Goal: Task Accomplishment & Management: Manage account settings

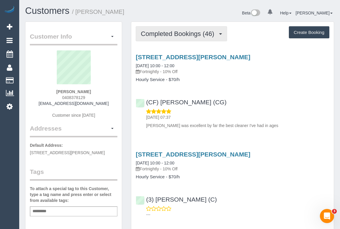
click at [183, 35] on span "Completed Bookings (46)" at bounding box center [179, 33] width 76 height 7
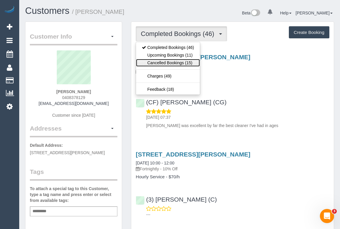
click at [182, 59] on link "Cancelled Bookings (15)" at bounding box center [168, 63] width 64 height 8
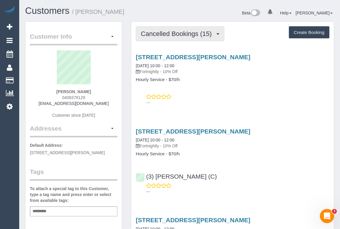
click at [185, 33] on span "Cancelled Bookings (15)" at bounding box center [178, 33] width 74 height 7
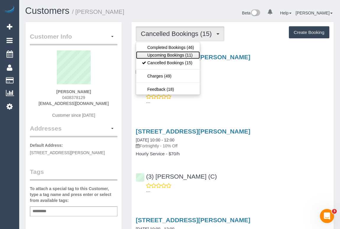
click at [180, 57] on link "Upcoming Bookings (11)" at bounding box center [168, 55] width 64 height 8
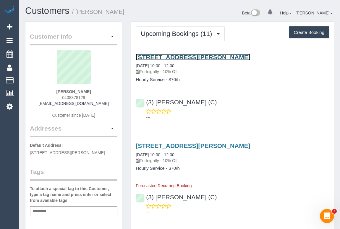
click at [204, 54] on link "[STREET_ADDRESS][PERSON_NAME]" at bounding box center [193, 57] width 114 height 7
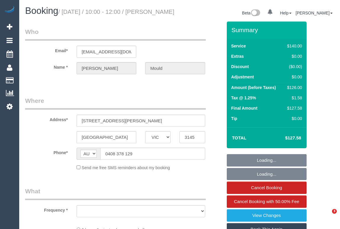
select select "VIC"
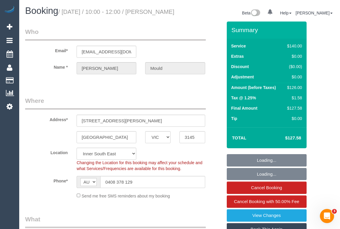
select select "object:845"
select select "number:30"
select select "number:14"
select select "number:19"
select select "number:36"
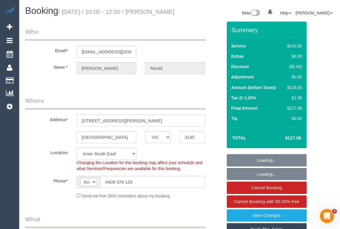
select select "number:34"
select select "object:1417"
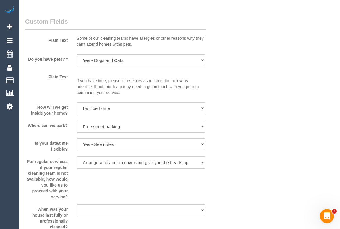
scroll to position [886, 0]
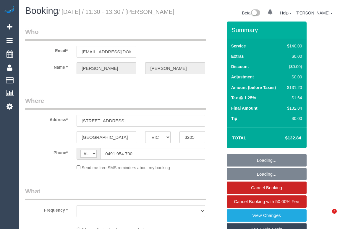
select select "VIC"
select select "string:stripe-pm_1OioaJ2GScqysDRVEtJ14RvB"
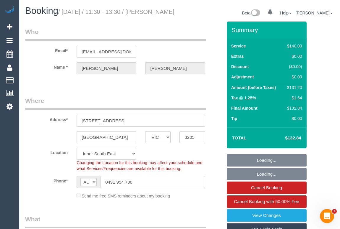
select select "object:1238"
select select "number:32"
select select "number:15"
select select "number:20"
select select "number:24"
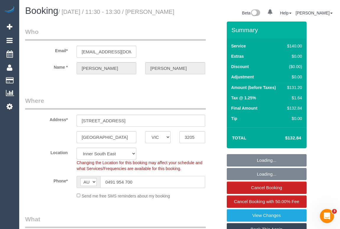
select select "number:34"
select select "number:11"
drag, startPoint x: 118, startPoint y: 188, endPoint x: 99, endPoint y: 189, distance: 19.5
click at [99, 188] on div "AF AL DZ AD AO AI AQ AG AR AM AW AU AT AZ BS BH BD BB BY BE BZ BJ BM BT BO BA B…" at bounding box center [140, 182] width 128 height 12
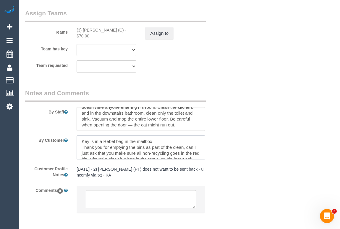
drag, startPoint x: 81, startPoint y: 147, endPoint x: 160, endPoint y: 147, distance: 79.7
click at [160, 147] on textarea at bounding box center [140, 148] width 128 height 24
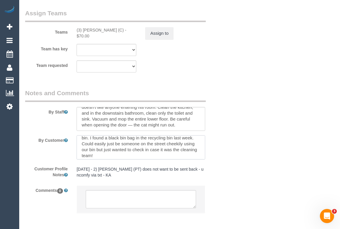
scroll to position [24, 0]
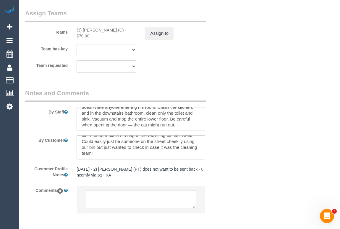
drag, startPoint x: 273, startPoint y: 109, endPoint x: 276, endPoint y: 115, distance: 7.5
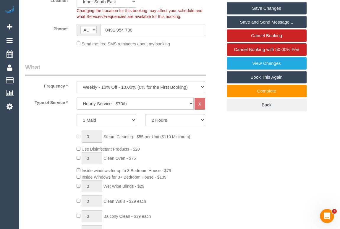
scroll to position [107, 0]
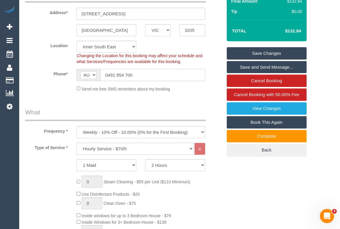
drag, startPoint x: 141, startPoint y: 79, endPoint x: 259, endPoint y: 102, distance: 119.4
click at [67, 81] on div "Phone* AF AL DZ AD AO AI AQ AG AR AM AW AU AT AZ BS BH BD BB BY BE BZ BJ BM BT …" at bounding box center [124, 75] width 206 height 12
click at [251, 97] on span "Cancel Booking with 50.00% Fee" at bounding box center [266, 94] width 65 height 5
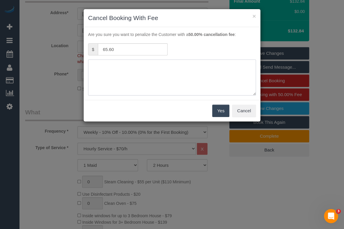
click at [124, 67] on textarea at bounding box center [172, 78] width 168 height 36
type textarea "No access - OM"
click at [219, 111] on button "Yes" at bounding box center [220, 111] width 17 height 12
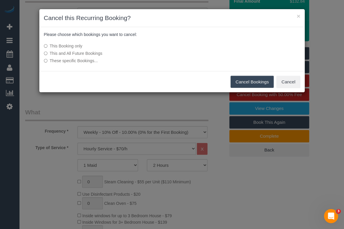
click at [254, 83] on button "Cancel Bookings" at bounding box center [251, 82] width 43 height 12
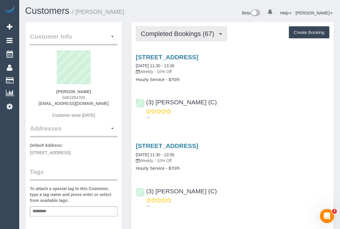
click at [178, 35] on span "Completed Bookings (67)" at bounding box center [179, 33] width 76 height 7
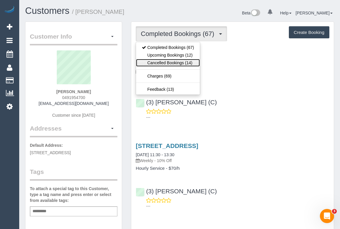
click at [162, 63] on link "Cancelled Bookings (14)" at bounding box center [168, 63] width 64 height 8
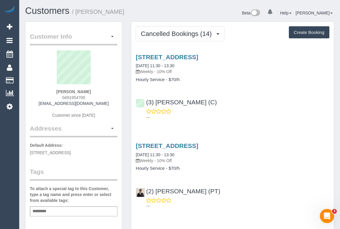
drag, startPoint x: 134, startPoint y: 67, endPoint x: 190, endPoint y: 66, distance: 55.2
click at [190, 66] on div "256 Bank Street, South Melbourne, VIC 3205 28/08/2025 11:30 - 13:30 Weekly - 10…" at bounding box center [232, 68] width 202 height 29
copy link "28/08/2025 11:30 - 13:30"
drag, startPoint x: 56, startPoint y: 92, endPoint x: 96, endPoint y: 92, distance: 40.2
click at [96, 92] on div "Richard Morgan 0491954700 rpfmorg@gmail.com Customer since 2024" at bounding box center [73, 88] width 87 height 74
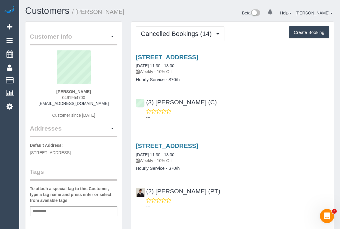
copy strong "Richard Morgan"
click at [188, 56] on link "256 Bank Street, South Melbourne, VIC 3205" at bounding box center [167, 57] width 62 height 7
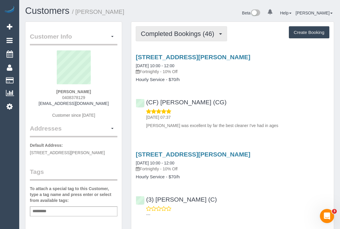
drag, startPoint x: 178, startPoint y: 32, endPoint x: 174, endPoint y: 47, distance: 14.9
click at [178, 32] on span "Completed Bookings (46)" at bounding box center [179, 33] width 76 height 7
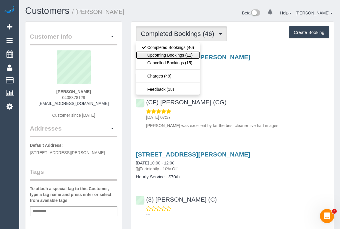
click at [172, 53] on link "Upcoming Bookings (11)" at bounding box center [168, 55] width 64 height 8
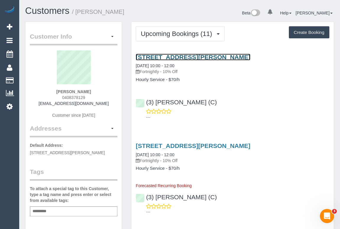
click at [189, 59] on link "36 Finch Street, Malvern East, VIC 3145" at bounding box center [193, 57] width 114 height 7
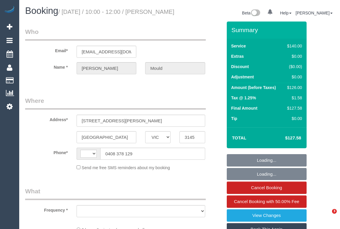
select select "VIC"
select select "string:AU"
select select "number:30"
select select "number:14"
select select "number:19"
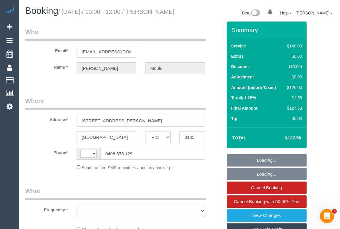
select select "number:36"
select select "number:34"
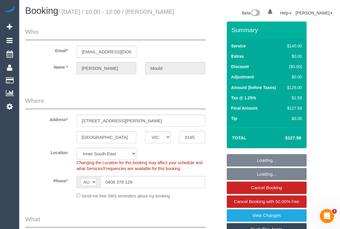
select select "object:1417"
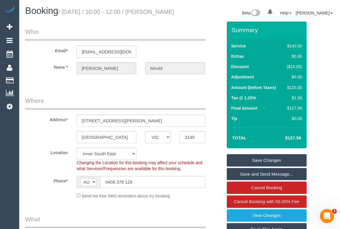
click at [164, 107] on legend "Where" at bounding box center [115, 103] width 180 height 13
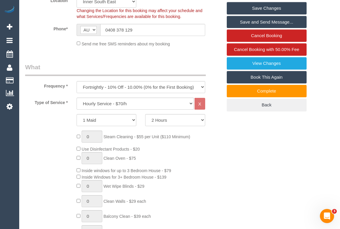
scroll to position [161, 0]
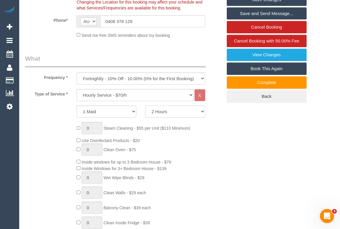
click at [202, 118] on select "2 Hours 2.5 Hours 3 Hours 3.5 Hours 4 Hours 4.5 Hours 5 Hours 5.5 Hours 6 Hours…" at bounding box center [175, 112] width 60 height 12
select select "180"
click at [145, 113] on select "2 Hours 2.5 Hours 3 Hours 3.5 Hours 4 Hours 4.5 Hours 5 Hours 5.5 Hours 6 Hours…" at bounding box center [175, 112] width 60 height 12
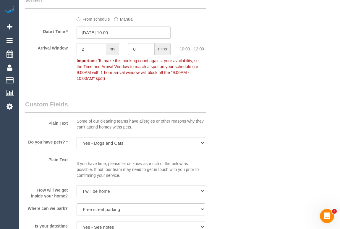
scroll to position [510, 0]
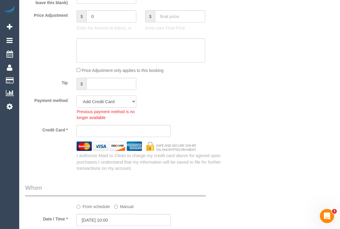
click at [135, 108] on select "Mastercard - 1470 - 02/2029 (Default) Add Credit Card ─────────────── Cash Chec…" at bounding box center [106, 102] width 60 height 12
select select "string:stripe-pm_1S0rtu2GScqysDRV55nc6RfD"
click at [76, 103] on select "Mastercard - 1470 - 02/2029 (Default) Add Credit Card ─────────────── Cash Chec…" at bounding box center [106, 102] width 60 height 12
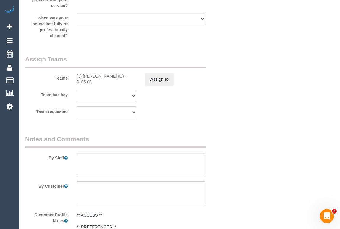
scroll to position [939, 0]
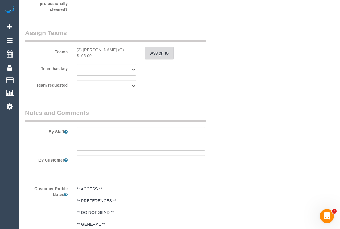
click at [154, 59] on button "Assign to" at bounding box center [159, 53] width 28 height 12
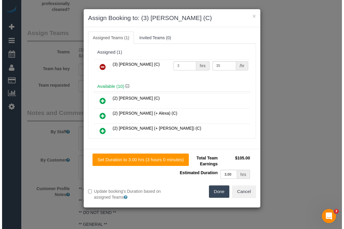
scroll to position [934, 0]
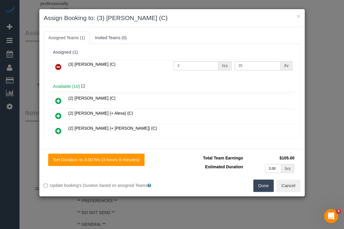
click at [261, 189] on button "Done" at bounding box center [263, 186] width 21 height 12
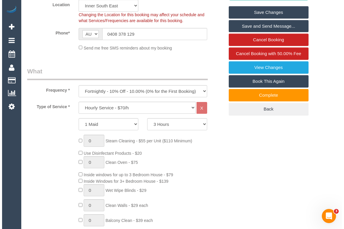
scroll to position [0, 0]
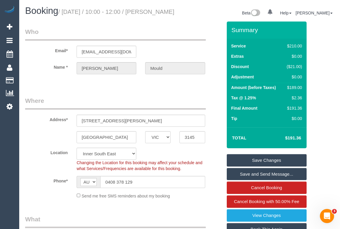
click at [263, 166] on link "Save Changes" at bounding box center [267, 160] width 80 height 12
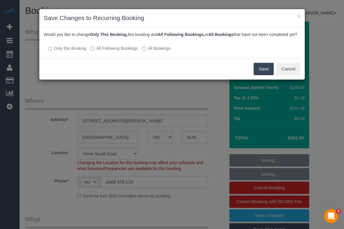
click at [260, 75] on button "Save" at bounding box center [263, 69] width 20 height 12
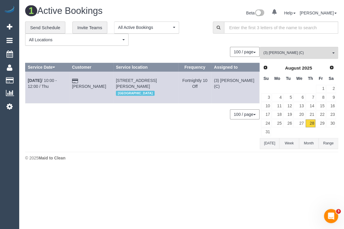
drag, startPoint x: 237, startPoint y: 159, endPoint x: 233, endPoint y: 162, distance: 5.3
click at [237, 159] on div "© 2025 Maid to Clean" at bounding box center [181, 158] width 313 height 6
click at [308, 53] on span "(3) Imanuil Afiuo (C)" at bounding box center [296, 53] width 67 height 5
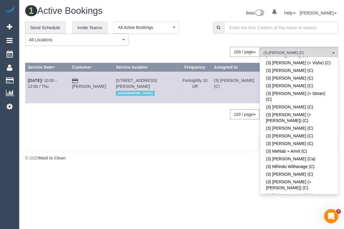
scroll to position [1366, 0]
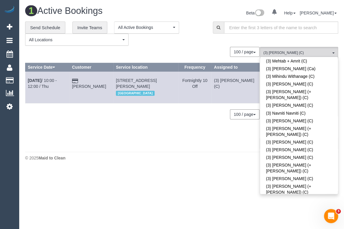
click at [195, 27] on div "**********" at bounding box center [114, 34] width 179 height 25
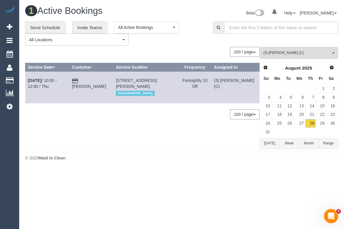
click at [296, 53] on span "(3) [PERSON_NAME] (C)" at bounding box center [296, 53] width 67 height 5
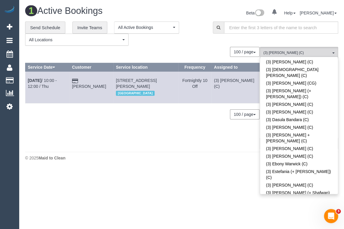
scroll to position [963, 0]
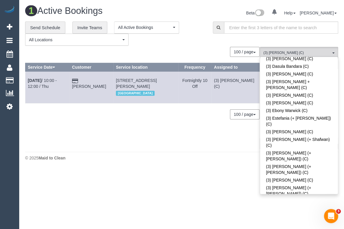
click at [200, 22] on div "**********" at bounding box center [114, 34] width 179 height 25
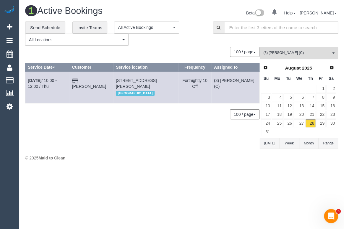
click at [294, 53] on span "(3) [PERSON_NAME] (C)" at bounding box center [296, 53] width 67 height 5
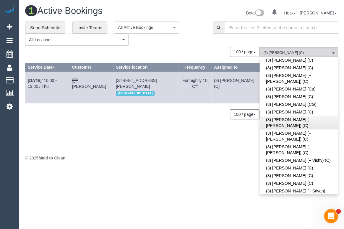
scroll to position [1178, 0]
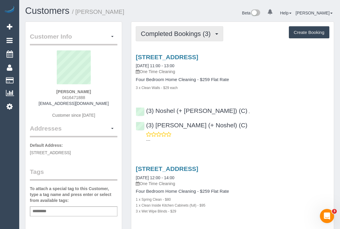
click at [171, 38] on button "Completed Bookings (3)" at bounding box center [179, 33] width 87 height 15
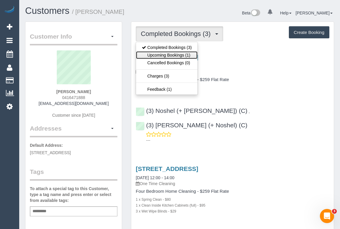
click at [179, 56] on link "Upcoming Bookings (1)" at bounding box center [166, 55] width 61 height 8
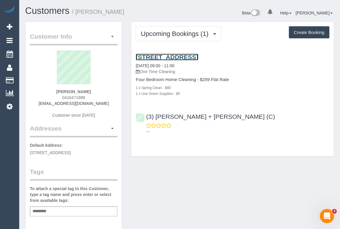
click at [198, 59] on link "[STREET_ADDRESS]" at bounding box center [167, 57] width 62 height 7
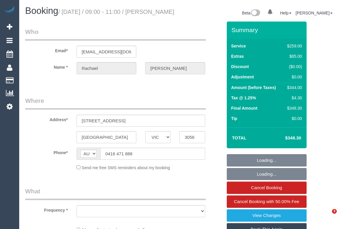
select select "VIC"
select select "number:29"
select select "number:16"
select select "number:20"
select select "number:24"
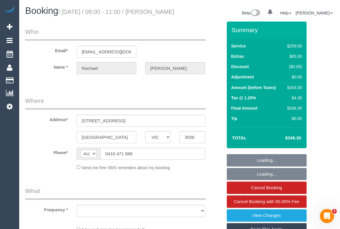
select select "number:33"
select select "number:11"
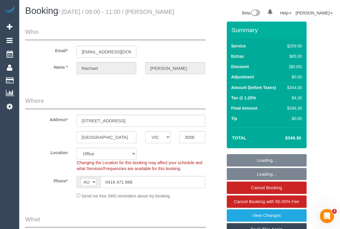
select select "object:704"
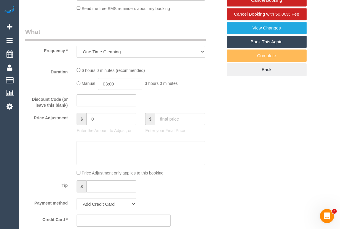
select select "string:stripe-pm_1RDWzh2GScqysDRVu69GAVzs"
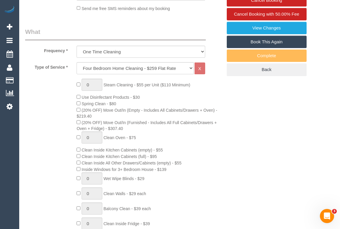
select select "object:805"
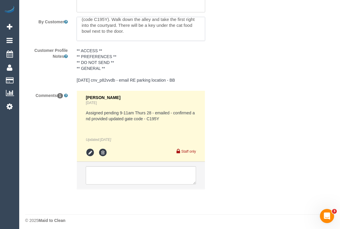
scroll to position [1116, 0]
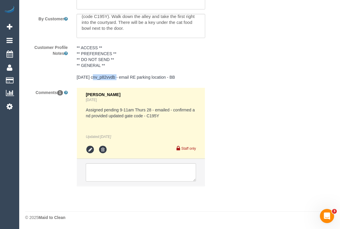
drag, startPoint x: 91, startPoint y: 77, endPoint x: 115, endPoint y: 79, distance: 24.4
click at [115, 79] on pre "** ACCESS ** ** PREFERENCES ** ** DO NOT SEND ** ** GENERAL ** 14/4/25 cnv_p82v…" at bounding box center [140, 62] width 128 height 35
copy pre "cnv_p82vvdb"
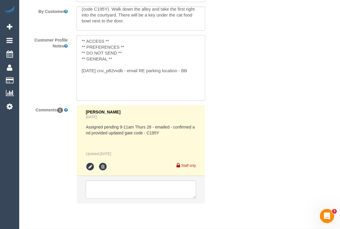
drag, startPoint x: 124, startPoint y: 79, endPoint x: 98, endPoint y: 78, distance: 25.7
click at [98, 78] on textarea "** ACCESS ** ** PREFERENCES ** ** DO NOT SEND ** ** GENERAL ** 14/4/25 cnv_p82v…" at bounding box center [140, 67] width 128 height 65
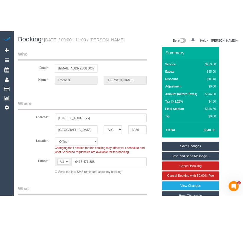
scroll to position [0, 0]
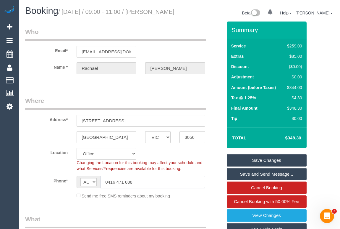
drag, startPoint x: 145, startPoint y: 189, endPoint x: 84, endPoint y: 189, distance: 60.8
click at [83, 188] on div "AF AL DZ AD AO AI AQ AG AR AM AW AU AT AZ BS BH BD BB BY BE BZ BJ BM BT BO BA B…" at bounding box center [140, 182] width 128 height 12
drag, startPoint x: 153, startPoint y: 11, endPoint x: 152, endPoint y: 19, distance: 8.6
click at [152, 16] on h1 "Booking / August 28, 2025 / 09:00 - 11:00 / Rachael Ogle" at bounding box center [100, 11] width 150 height 10
copy small "Rachael Ogle"
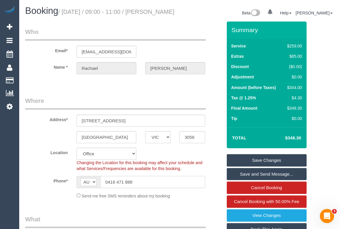
drag, startPoint x: 110, startPoint y: 188, endPoint x: 107, endPoint y: 192, distance: 5.3
click at [110, 188] on input "0416 471 888" at bounding box center [152, 182] width 105 height 12
drag, startPoint x: 104, startPoint y: 188, endPoint x: 136, endPoint y: 188, distance: 32.2
click at [136, 188] on input "0416 471 888" at bounding box center [152, 182] width 105 height 12
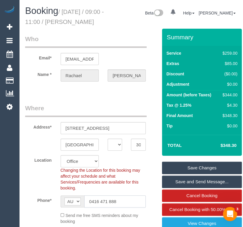
scroll to position [27, 0]
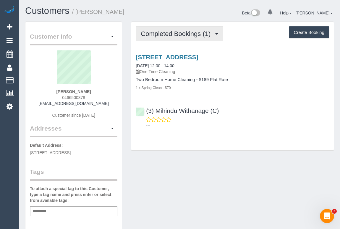
click at [176, 34] on span "Completed Bookings (1)" at bounding box center [177, 33] width 73 height 7
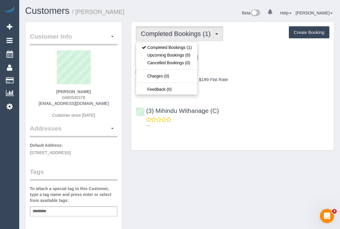
click at [221, 142] on div "Completed Bookings (1) Completed Bookings (1) Upcoming Bookings (0) Cancelled B…" at bounding box center [232, 86] width 202 height 129
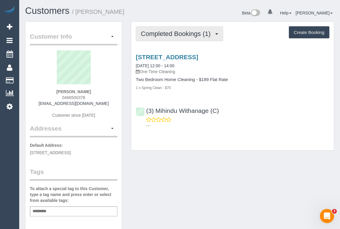
click at [180, 34] on span "Completed Bookings (1)" at bounding box center [177, 33] width 73 height 7
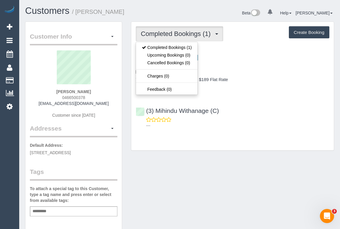
click at [225, 147] on div "Completed Bookings (1) Completed Bookings (1) Upcoming Bookings (0) Cancelled B…" at bounding box center [232, 86] width 202 height 129
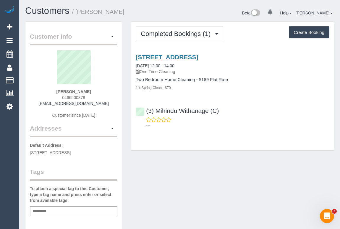
drag, startPoint x: 41, startPoint y: 102, endPoint x: 106, endPoint y: 105, distance: 64.7
click at [106, 105] on div "[PERSON_NAME] 0466500378 [EMAIL_ADDRESS][DOMAIN_NAME] Customer since [DATE]" at bounding box center [73, 88] width 87 height 74
copy link "[EMAIL_ADDRESS][DOMAIN_NAME]"
click at [227, 189] on div "Customer Info Edit Contact Info Send Message Email Preferences Special Sales Ta…" at bounding box center [179, 220] width 317 height 396
click at [214, 157] on div "Customer Info Edit Contact Info Send Message Email Preferences Special Sales Ta…" at bounding box center [179, 220] width 317 height 396
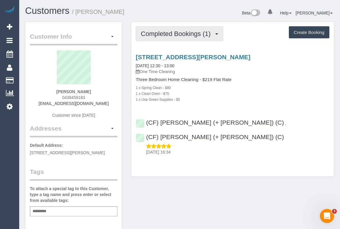
click at [190, 35] on span "Completed Bookings (1)" at bounding box center [177, 33] width 73 height 7
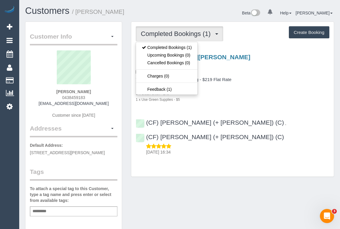
click at [254, 81] on h4 "Three Bedroom Home Cleaning - $219 Flat Rate" at bounding box center [232, 79] width 193 height 5
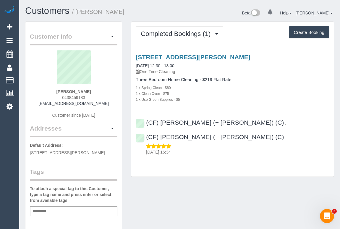
drag, startPoint x: 48, startPoint y: 103, endPoint x: 115, endPoint y: 102, distance: 67.3
click at [115, 102] on div "[PERSON_NAME] 0438459183 [EMAIL_ADDRESS][DOMAIN_NAME] Customer since [DATE]" at bounding box center [73, 88] width 87 height 74
copy link "[EMAIL_ADDRESS][DOMAIN_NAME]"
drag, startPoint x: 60, startPoint y: 91, endPoint x: 98, endPoint y: 91, distance: 38.1
click at [98, 91] on div "[PERSON_NAME] 0438459183 [EMAIL_ADDRESS][DOMAIN_NAME] Customer since [DATE]" at bounding box center [73, 88] width 87 height 74
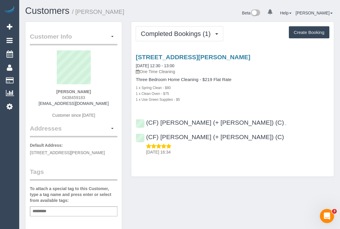
copy strong "[PERSON_NAME]"
drag, startPoint x: 58, startPoint y: 97, endPoint x: 90, endPoint y: 96, distance: 31.9
click at [90, 96] on div "[PERSON_NAME] 0438459183 [EMAIL_ADDRESS][DOMAIN_NAME] Customer since [DATE]" at bounding box center [73, 88] width 87 height 74
copy span "0438459183"
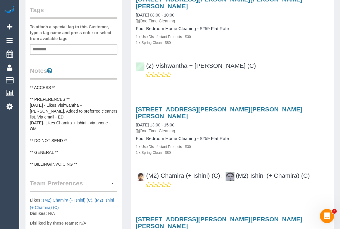
scroll to position [188, 0]
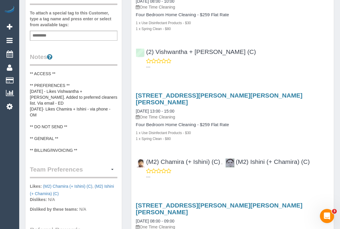
click at [83, 132] on pre "** ACCESS ** ** PREFERENCES ** 16/8/25 - Likes Vishwantha + Madhushika. Added t…" at bounding box center [73, 112] width 87 height 83
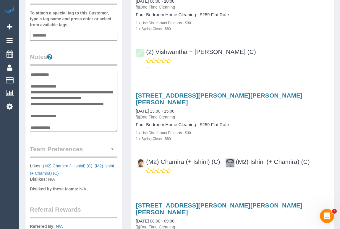
scroll to position [24, 0]
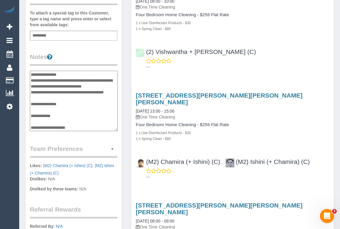
click at [90, 113] on textarea "**********" at bounding box center [74, 101] width 88 height 61
type textarea "**********"
click at [124, 129] on div "Customer Info Edit Contact Info Send Message Email Preferences Special Sales Ta…" at bounding box center [74, 73] width 106 height 479
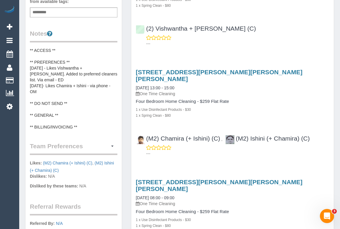
scroll to position [215, 0]
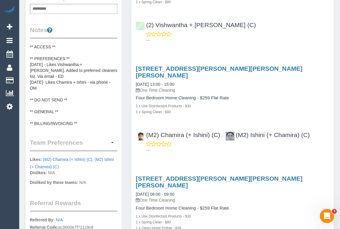
click at [65, 92] on pre "** ACCESS ** ** PREFERENCES ** 16/8/25 - Likes Vishwantha + Madhushika. Added t…" at bounding box center [73, 85] width 87 height 83
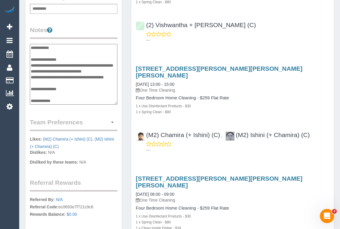
click at [65, 92] on textarea "**********" at bounding box center [73, 74] width 87 height 61
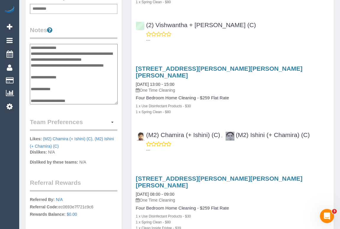
click at [57, 76] on textarea "**********" at bounding box center [74, 74] width 88 height 61
click at [64, 76] on textarea "**********" at bounding box center [74, 74] width 88 height 61
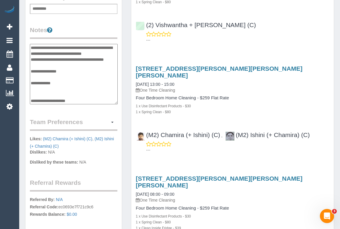
type textarea "**********"
click at [122, 86] on div "Customer Info Edit Contact Info Send Message Email Preferences Special Sales Ta…" at bounding box center [74, 46] width 106 height 479
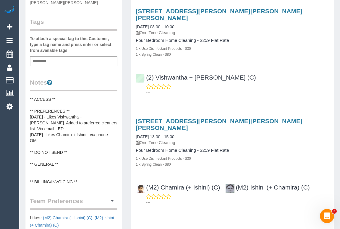
scroll to position [161, 0]
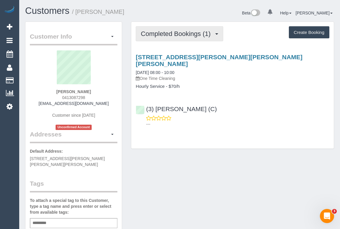
click at [178, 33] on span "Completed Bookings (1)" at bounding box center [177, 33] width 73 height 7
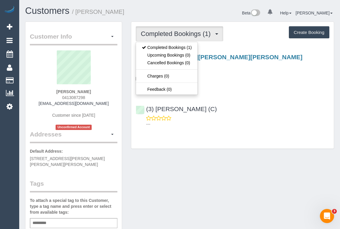
click at [233, 107] on div "(3) [PERSON_NAME] (C) ---" at bounding box center [232, 114] width 202 height 27
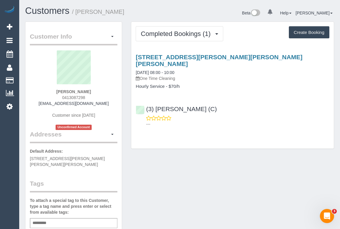
click at [204, 128] on div "Completed Bookings (1) Completed Bookings (1) Upcoming Bookings (0) Cancelled B…" at bounding box center [232, 85] width 202 height 127
click at [170, 166] on div "Customer Info Edit Contact Info Send Message Email Preferences Special Sales Ta…" at bounding box center [179, 226] width 317 height 408
drag, startPoint x: 237, startPoint y: 126, endPoint x: 192, endPoint y: 41, distance: 96.5
click at [237, 125] on div "Completed Bookings (1) Completed Bookings (1) Upcoming Bookings (0) Cancelled B…" at bounding box center [232, 85] width 202 height 127
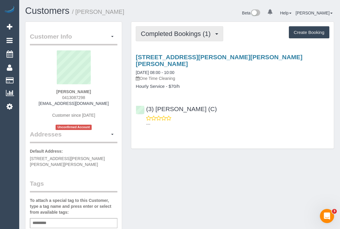
click at [181, 34] on span "Completed Bookings (1)" at bounding box center [177, 33] width 73 height 7
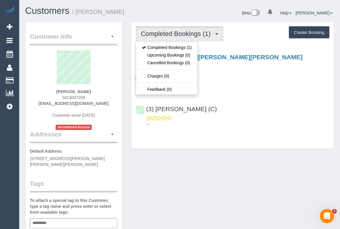
click at [263, 121] on p "---" at bounding box center [237, 124] width 183 height 6
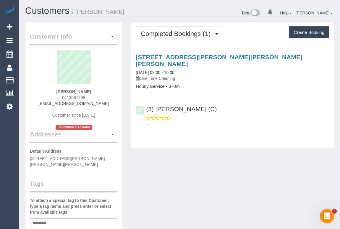
click at [244, 101] on div "(3) Imanuil Afiuo (C) ---" at bounding box center [232, 114] width 202 height 27
click at [208, 103] on div "(3) Imanuil Afiuo (C) ---" at bounding box center [232, 114] width 202 height 27
drag, startPoint x: 177, startPoint y: 96, endPoint x: 159, endPoint y: 96, distance: 17.4
click at [159, 101] on div "(3) Imanuil Afiuo (C) ---" at bounding box center [232, 114] width 202 height 27
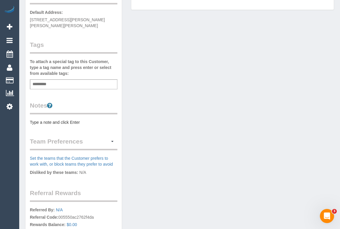
scroll to position [213, 0]
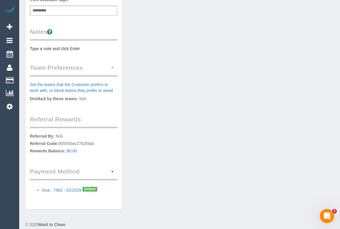
click at [111, 67] on span "button" at bounding box center [112, 67] width 2 height 1
click at [93, 75] on link "Manage Preferences" at bounding box center [92, 79] width 50 height 8
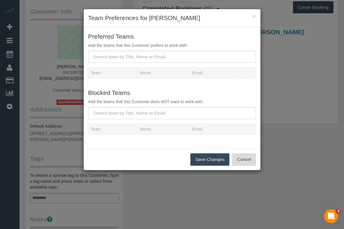
click at [246, 162] on button "Cancel" at bounding box center [244, 160] width 24 height 12
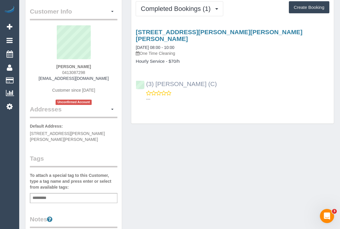
drag, startPoint x: 209, startPoint y: 75, endPoint x: 145, endPoint y: 80, distance: 63.7
click at [145, 80] on div "(3) Imanuil Afiuo (C) ---" at bounding box center [232, 89] width 202 height 27
copy link "(3) Imanuil Afiuo (C)"
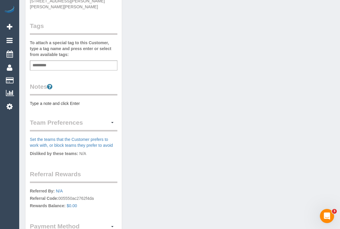
scroll to position [159, 0]
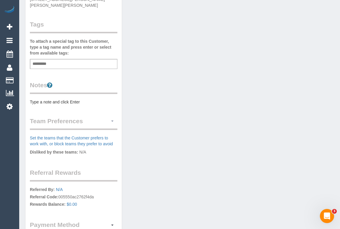
click at [113, 121] on span "button" at bounding box center [112, 121] width 2 height 1
click at [92, 128] on link "Manage Preferences" at bounding box center [92, 132] width 50 height 8
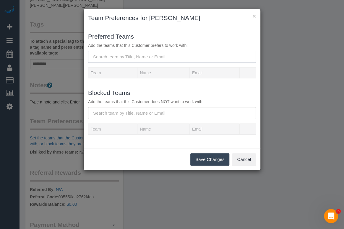
click at [118, 59] on input "text" at bounding box center [172, 57] width 168 height 12
paste input "(3) Imanuil Afiuo (C)"
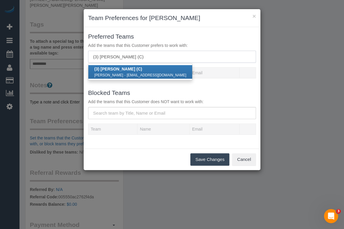
type input "(3) Imanuil Afiuo (C)"
click at [216, 159] on button "Save Changes" at bounding box center [209, 160] width 39 height 12
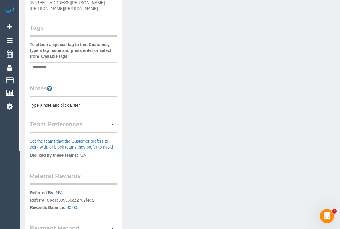
scroll to position [213, 0]
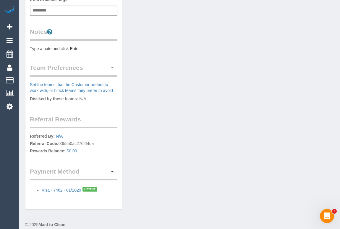
click at [113, 63] on button "button" at bounding box center [112, 67] width 10 height 9
click at [87, 75] on link "Manage Preferences" at bounding box center [92, 79] width 50 height 8
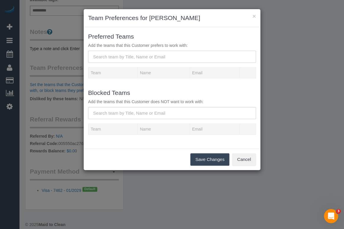
click at [105, 54] on input "text" at bounding box center [172, 57] width 168 height 12
paste input "(3) Imanuil Afiuo (C)"
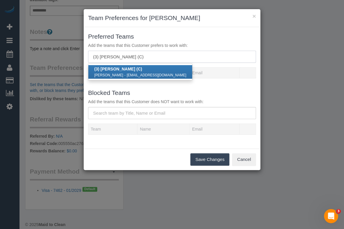
type input "(3) Imanuil Afiuo (C)"
click at [127, 71] on strong "(3) Imanuil Afiuo (C)" at bounding box center [118, 69] width 48 height 5
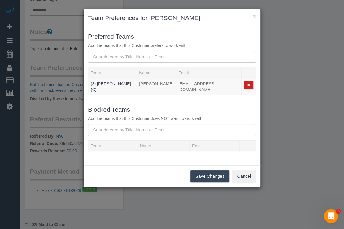
click at [206, 172] on button "Save Changes" at bounding box center [209, 176] width 39 height 12
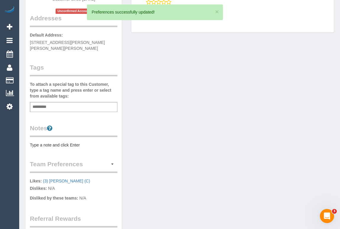
scroll to position [79, 0]
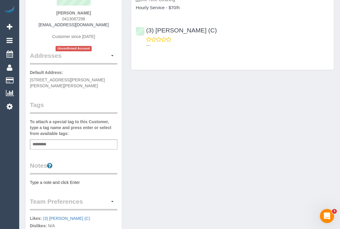
click at [52, 140] on div "Add a tag" at bounding box center [73, 145] width 87 height 10
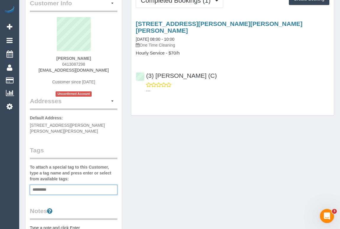
scroll to position [0, 0]
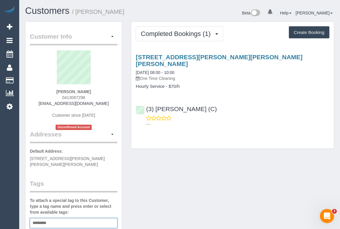
drag, startPoint x: 242, startPoint y: 165, endPoint x: 342, endPoint y: 172, distance: 99.8
click at [242, 165] on div "Customer Info Edit Contact Info Send Message Email Preferences Special Sales Ta…" at bounding box center [179, 227] width 317 height 411
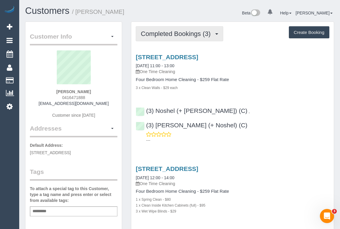
click at [180, 36] on span "Completed Bookings (3)" at bounding box center [177, 33] width 73 height 7
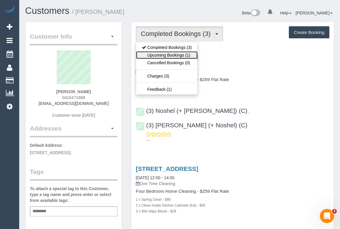
click at [176, 53] on link "Upcoming Bookings (1)" at bounding box center [166, 55] width 61 height 8
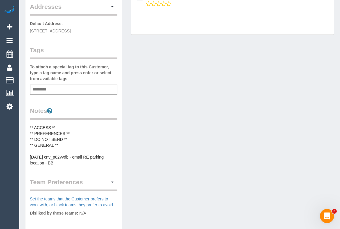
scroll to position [134, 0]
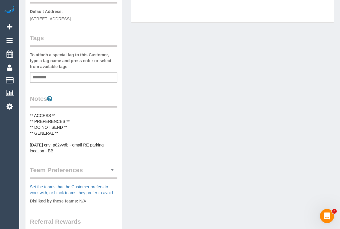
click at [234, 121] on div "Customer Info Edit Contact Info Send Message Email Preferences Special Sales Ta…" at bounding box center [179, 105] width 317 height 437
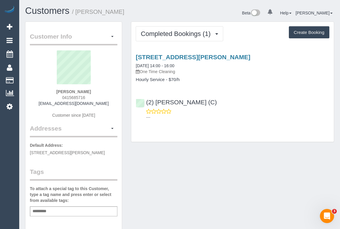
click at [222, 121] on div "9 Scott Street, Hampton East, VIC 3188 25/08/2025 14:00 - 16:00 One Time Cleani…" at bounding box center [232, 86] width 202 height 74
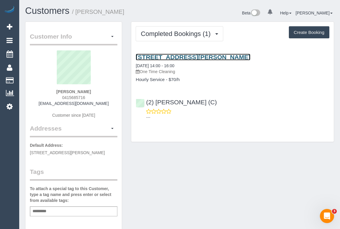
click at [184, 57] on link "9 Scott Street, Hampton East, VIC 3188" at bounding box center [193, 57] width 114 height 7
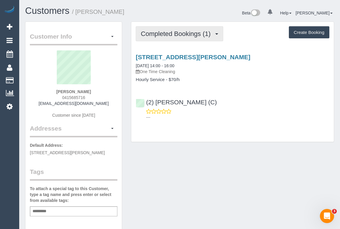
click at [187, 32] on span "Completed Bookings (1)" at bounding box center [177, 33] width 73 height 7
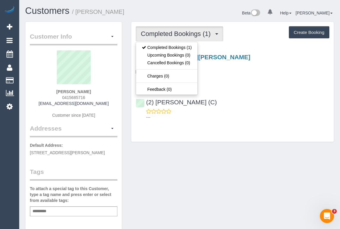
drag, startPoint x: 233, startPoint y: 80, endPoint x: 228, endPoint y: 69, distance: 12.8
click at [233, 80] on h4 "Hourly Service - $70/h" at bounding box center [232, 79] width 193 height 5
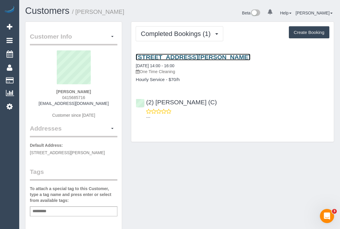
click at [213, 57] on link "9 Scott Street, Hampton East, VIC 3188" at bounding box center [193, 57] width 114 height 7
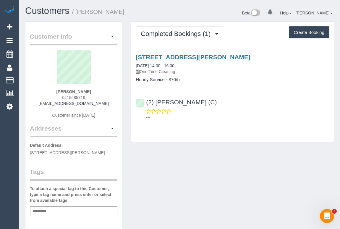
drag, startPoint x: 47, startPoint y: 104, endPoint x: 103, endPoint y: 104, distance: 55.5
click at [103, 104] on div "Pearl Prabal 0415685716 pearlprabal@gmail.com Customer since 2025" at bounding box center [73, 88] width 87 height 74
copy link "[EMAIL_ADDRESS][DOMAIN_NAME]"
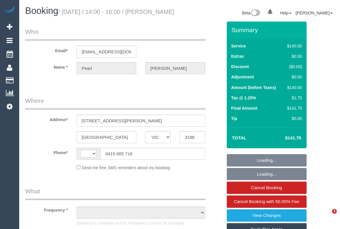
select select "VIC"
select select "number:28"
select select "number:14"
select select "number:19"
select select "number:25"
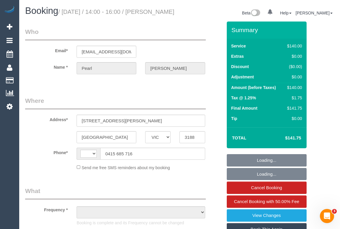
select select "number:35"
select select "number:12"
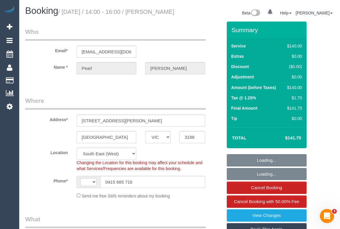
select select "string:stripe-pm_1Rx5wb2GScqysDRV2cHDaoxX"
select select "string:AU"
select select "object:1362"
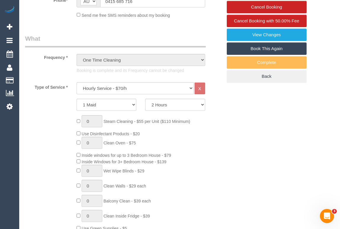
scroll to position [20, 0]
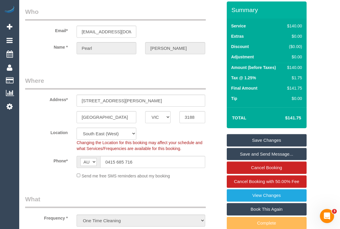
click at [163, 184] on fieldset "Where Address* 9 Scott street Hampton east ACT NSW NT QLD SA TAS VIC WA 3188 Lo…" at bounding box center [123, 129] width 197 height 107
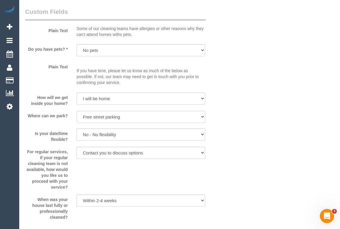
scroll to position [611, 0]
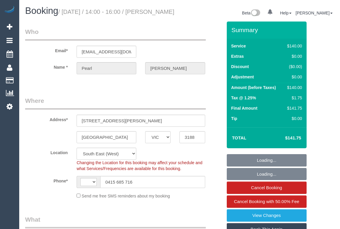
select select "VIC"
select select "object:302"
select select "string:stripe-pm_1Rx5wb2GScqysDRV2cHDaoxX"
select select "string:AU"
select select "number:28"
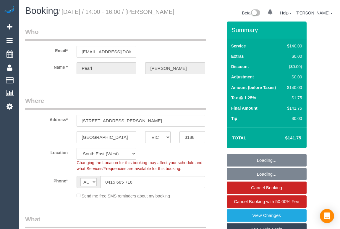
select select "number:14"
select select "number:19"
select select "number:25"
select select "number:35"
select select "number:12"
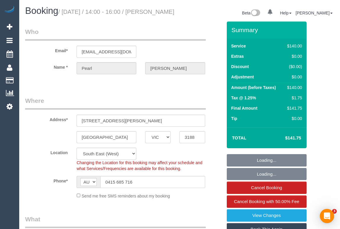
click at [190, 110] on legend "Where" at bounding box center [115, 103] width 180 height 13
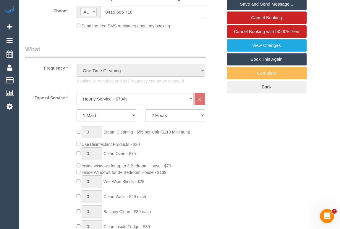
scroll to position [161, 0]
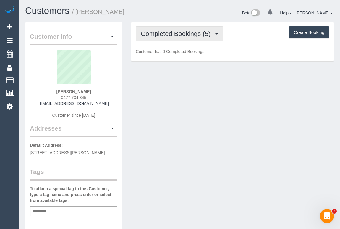
click at [188, 32] on span "Completed Bookings (5)" at bounding box center [177, 33] width 73 height 7
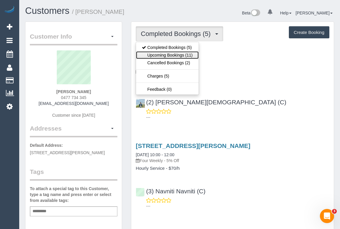
click at [173, 53] on link "Upcoming Bookings (11)" at bounding box center [167, 55] width 62 height 8
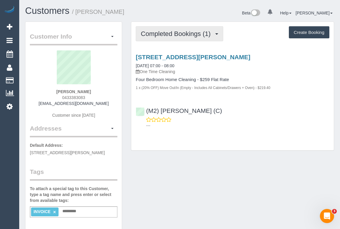
click at [186, 36] on span "Completed Bookings (1)" at bounding box center [177, 33] width 73 height 7
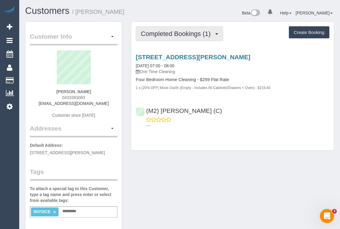
click at [195, 34] on span "Completed Bookings (1)" at bounding box center [177, 33] width 73 height 7
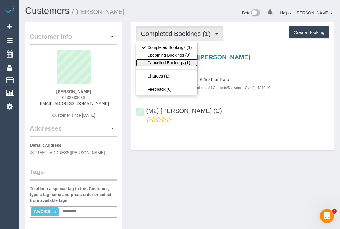
click at [174, 60] on link "Cancelled Bookings (1)" at bounding box center [166, 63] width 61 height 8
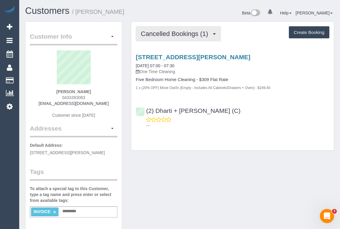
click at [181, 32] on span "Cancelled Bookings (1)" at bounding box center [176, 33] width 70 height 7
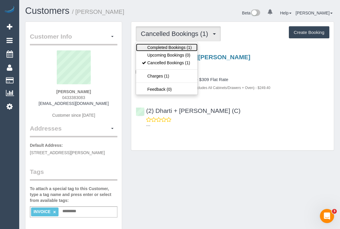
click at [170, 45] on link "Completed Bookings (1)" at bounding box center [166, 48] width 61 height 8
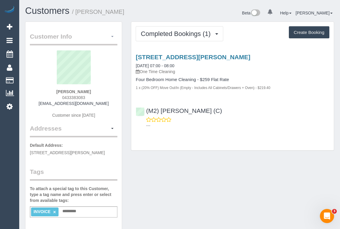
click at [111, 36] on span "button" at bounding box center [112, 36] width 2 height 1
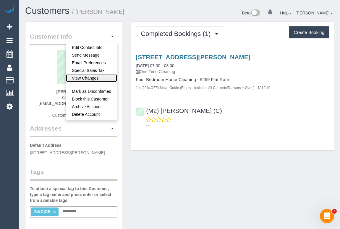
click at [92, 78] on link "View Changes" at bounding box center [91, 78] width 51 height 8
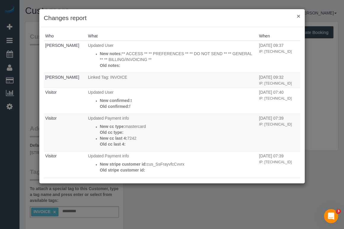
click at [299, 16] on button "×" at bounding box center [299, 16] width 4 height 6
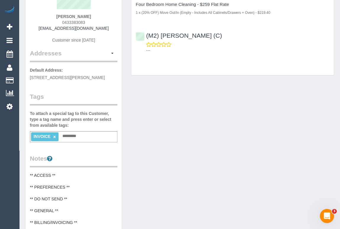
scroll to position [80, 0]
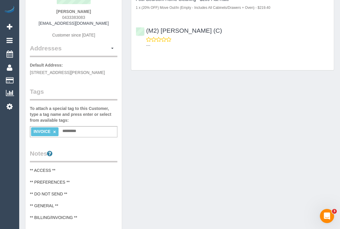
click at [54, 134] on li "INVOICE ×" at bounding box center [44, 132] width 27 height 9
click at [53, 130] on link "×" at bounding box center [54, 132] width 3 height 5
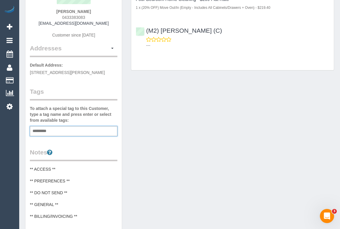
click at [207, 139] on div "Customer Info Edit Contact Info Send Message Email Preferences Special Sales Ta…" at bounding box center [179, 162] width 317 height 443
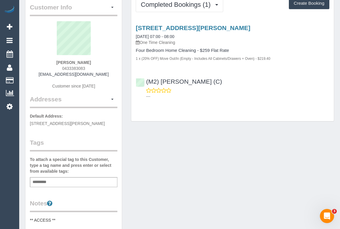
scroll to position [0, 0]
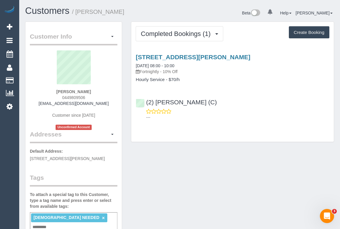
drag, startPoint x: 205, startPoint y: 149, endPoint x: 203, endPoint y: 154, distance: 5.3
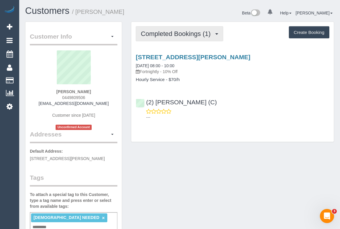
click at [164, 31] on span "Completed Bookings (1)" at bounding box center [177, 33] width 73 height 7
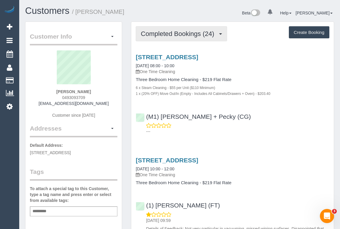
click at [168, 31] on span "Completed Bookings (24)" at bounding box center [179, 33] width 76 height 7
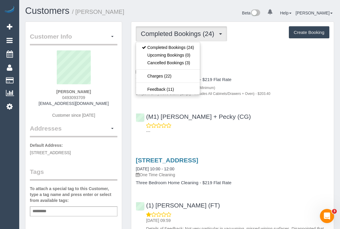
click at [252, 129] on p "---" at bounding box center [237, 132] width 183 height 6
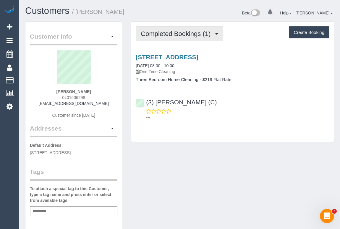
click at [180, 34] on span "Completed Bookings (1)" at bounding box center [177, 33] width 73 height 7
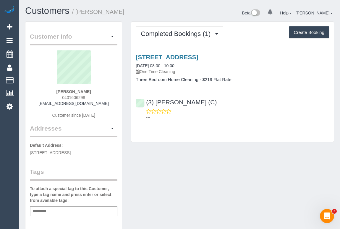
drag, startPoint x: 55, startPoint y: 99, endPoint x: 99, endPoint y: 99, distance: 43.4
click at [99, 99] on div "[PERSON_NAME] 0401606298 [EMAIL_ADDRESS][DOMAIN_NAME] Customer since [DATE]" at bounding box center [73, 88] width 87 height 74
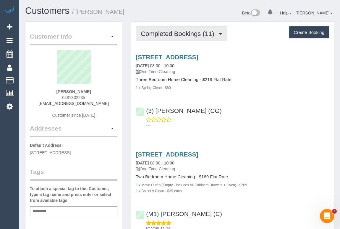
click at [183, 37] on span "Completed Bookings (11)" at bounding box center [179, 33] width 76 height 7
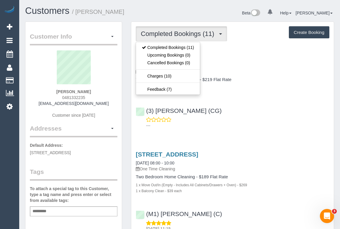
click at [252, 97] on div "25 Coventry Street, 1401, Southbank, VIC 3006 26/08/2025 08:00 - 10:00 One Time…" at bounding box center [232, 90] width 202 height 83
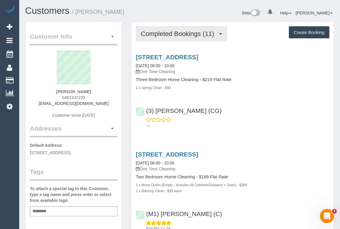
click at [173, 36] on span "Completed Bookings (11)" at bounding box center [179, 33] width 76 height 7
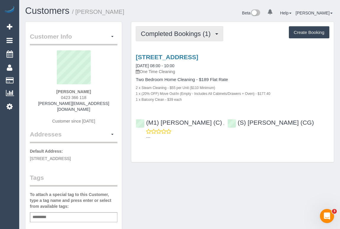
click at [167, 35] on span "Completed Bookings (1)" at bounding box center [177, 33] width 73 height 7
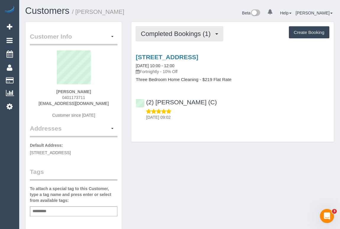
click at [177, 34] on span "Completed Bookings (1)" at bounding box center [177, 33] width 73 height 7
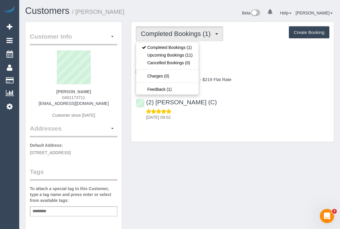
click at [230, 149] on div "Completed Bookings (1) Completed Bookings (1) Upcoming Bookings (11) Cancelled …" at bounding box center [232, 85] width 212 height 127
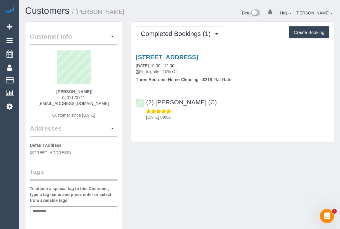
drag, startPoint x: 60, startPoint y: 96, endPoint x: 91, endPoint y: 94, distance: 30.5
click at [91, 94] on div "Lauren Smith 0401173711 laurenmichellesmith90@gmail.com Customer since 2025" at bounding box center [73, 88] width 87 height 74
click at [90, 97] on div "Lauren Smith 0401173711 laurenmichellesmith90@gmail.com Customer since 2025" at bounding box center [73, 88] width 87 height 74
drag, startPoint x: 86, startPoint y: 97, endPoint x: 63, endPoint y: 97, distance: 23.1
click at [60, 96] on div "Lauren Smith 0401173711 laurenmichellesmith90@gmail.com Customer since 2025" at bounding box center [73, 88] width 87 height 74
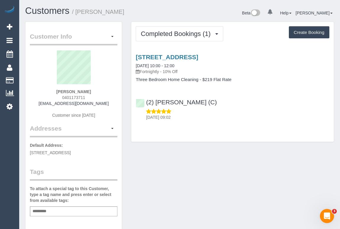
copy span "0401173711"
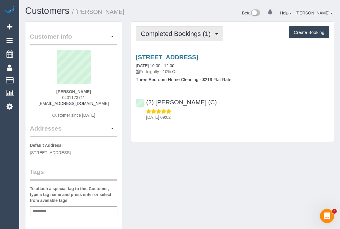
drag, startPoint x: 181, startPoint y: 36, endPoint x: 172, endPoint y: 48, distance: 14.7
click at [181, 36] on span "Completed Bookings (1)" at bounding box center [177, 33] width 73 height 7
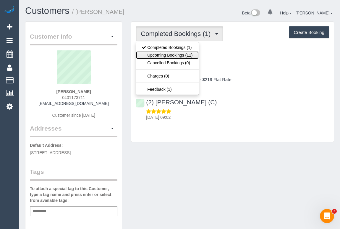
click at [168, 53] on link "Upcoming Bookings (11)" at bounding box center [167, 55] width 62 height 8
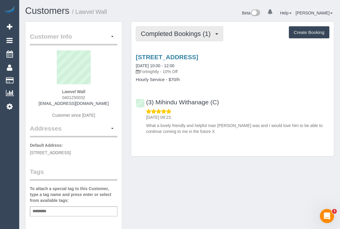
click at [183, 35] on span "Completed Bookings (1)" at bounding box center [177, 33] width 73 height 7
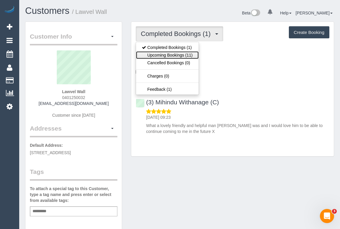
click at [174, 54] on link "Upcoming Bookings (11)" at bounding box center [167, 55] width 62 height 8
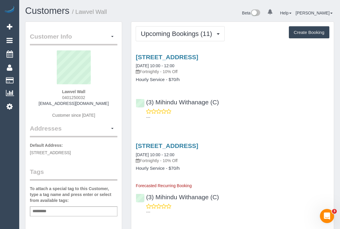
click at [259, 113] on div "---" at bounding box center [232, 115] width 193 height 12
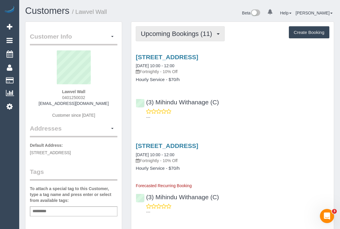
click at [168, 33] on span "Upcoming Bookings (11)" at bounding box center [178, 33] width 74 height 7
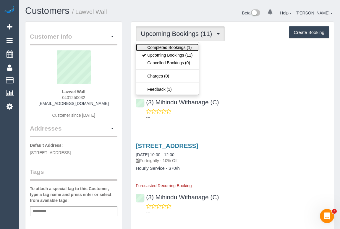
click at [168, 46] on link "Completed Bookings (1)" at bounding box center [167, 48] width 62 height 8
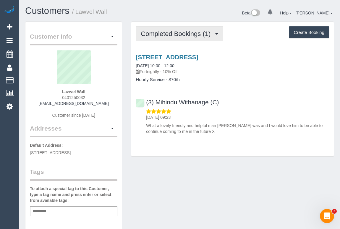
click at [179, 34] on span "Completed Bookings (1)" at bounding box center [177, 33] width 73 height 7
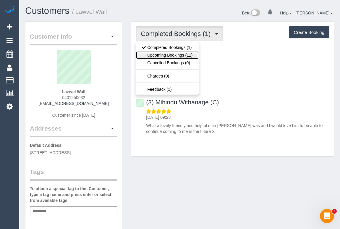
click at [173, 55] on link "Upcoming Bookings (11)" at bounding box center [167, 55] width 62 height 8
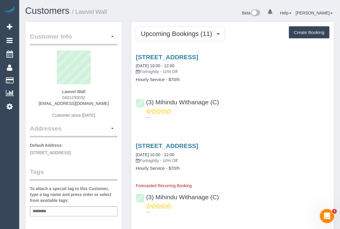
click at [242, 118] on p "---" at bounding box center [237, 118] width 183 height 6
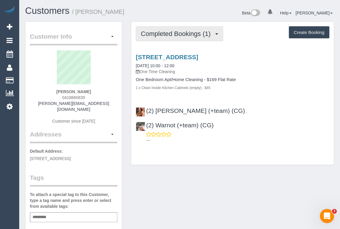
click at [160, 35] on span "Completed Bookings (1)" at bounding box center [177, 33] width 73 height 7
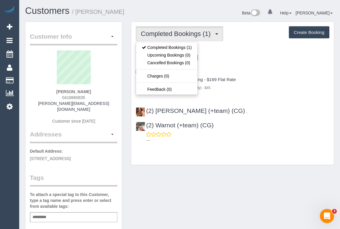
click at [265, 77] on h4 "One Bedroom Apt/Home Cleaning - $169 Flat Rate" at bounding box center [232, 79] width 193 height 5
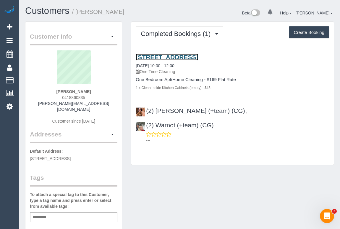
click at [179, 56] on link "339 Burnley Street, 22, Richmond, VIC 3121" at bounding box center [167, 57] width 62 height 7
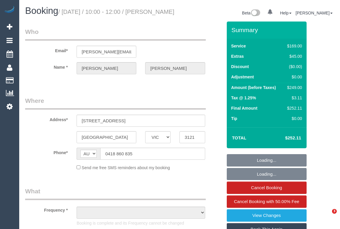
select select "VIC"
select select "object:543"
select select "string:stripe-pm_1RxJNV2GScqysDRV4E4cg3Ou"
select select "number:28"
select select "number:14"
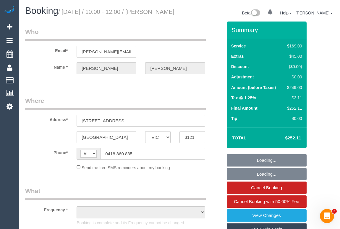
select select "number:18"
select select "number:24"
select select "number:13"
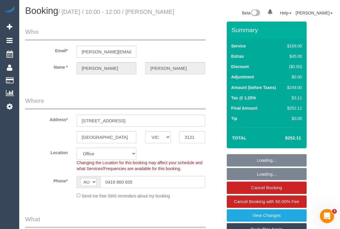
select select "object:829"
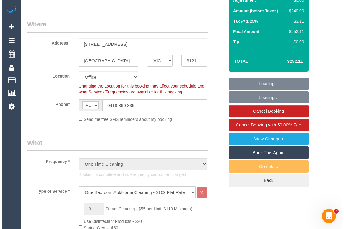
scroll to position [80, 0]
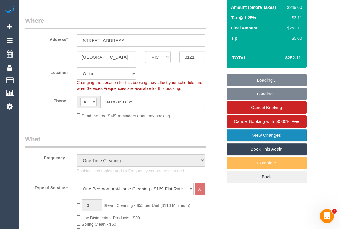
click at [262, 142] on link "View Changes" at bounding box center [267, 135] width 80 height 12
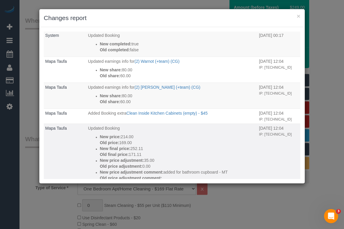
scroll to position [27, 0]
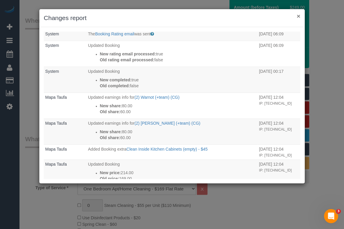
click at [299, 15] on button "×" at bounding box center [299, 16] width 4 height 6
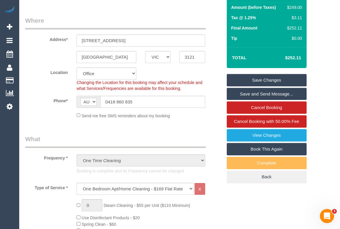
click at [259, 100] on link "Save and Send Message..." at bounding box center [267, 94] width 80 height 12
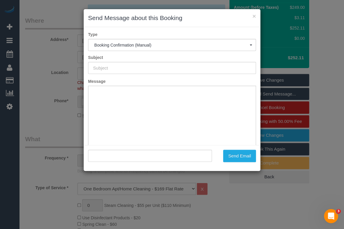
type input "Booking Confirmed"
type input ""Ashley Thom" <ashley-thom@outlook.com>"
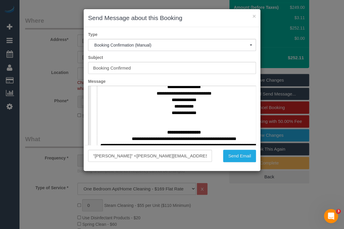
scroll to position [349, 0]
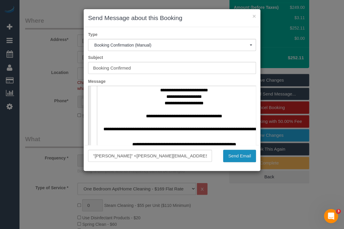
click at [238, 155] on button "Send Email" at bounding box center [239, 156] width 33 height 12
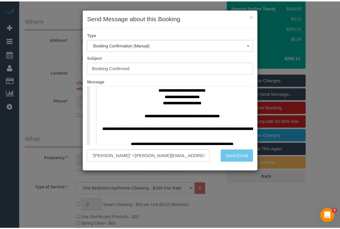
scroll to position [102, 0]
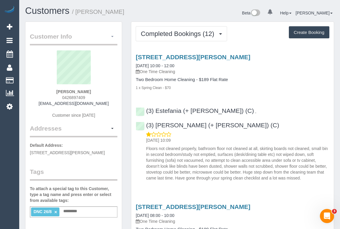
click at [112, 36] on span "button" at bounding box center [112, 36] width 2 height 1
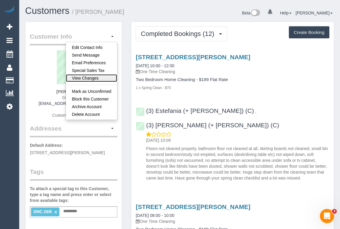
click at [89, 77] on link "View Changes" at bounding box center [91, 78] width 51 height 8
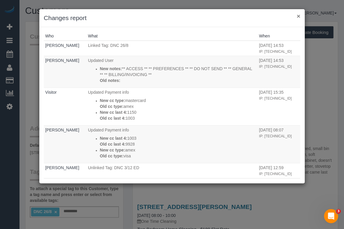
click at [297, 16] on button "×" at bounding box center [299, 16] width 4 height 6
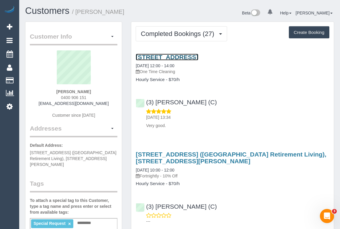
click at [194, 56] on link "19 Kenjulie Drive, Bentleigh East, VIC 3165" at bounding box center [167, 57] width 62 height 7
drag, startPoint x: 265, startPoint y: 58, endPoint x: 134, endPoint y: 56, distance: 130.8
click at [134, 56] on div "19 Kenjulie Drive, Bentleigh East, VIC 3165 26/08/2025 12:00 - 14:00 One Time C…" at bounding box center [232, 68] width 202 height 29
copy link "19 Kenjulie Drive, Bentleigh East, VIC 3165"
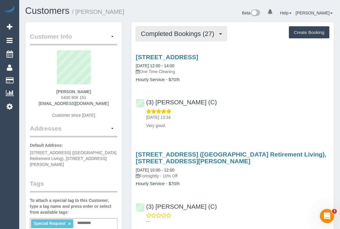
click at [177, 31] on span "Completed Bookings (27)" at bounding box center [179, 33] width 76 height 7
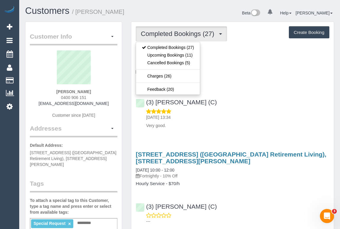
click at [289, 116] on p "27/08/2025 13:34" at bounding box center [237, 118] width 183 height 6
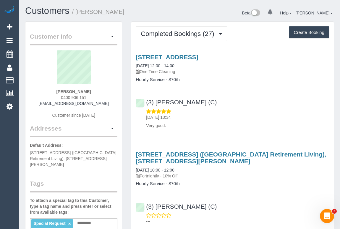
drag, startPoint x: 266, startPoint y: 54, endPoint x: 135, endPoint y: 57, distance: 130.9
click at [135, 57] on div "19 Kenjulie Drive, Bentleigh East, VIC 3165 26/08/2025 12:00 - 14:00 One Time C…" at bounding box center [232, 68] width 202 height 29
copy link "19 Kenjulie Drive, Bentleigh East, VIC 3165"
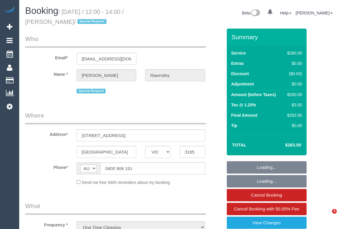
select select "VIC"
select select "240"
select select "number:27"
select select "number:14"
select select "number:19"
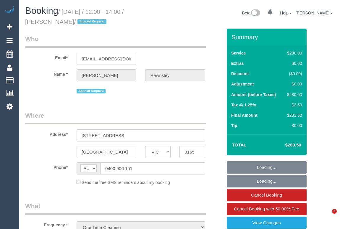
select select "number:25"
select select "number:33"
select select "string:stripe-pm_1RdQKR2GScqysDRV6IchxJnf"
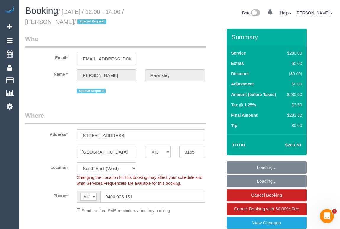
select select "object:1410"
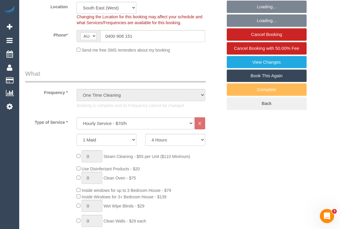
select select "spot1"
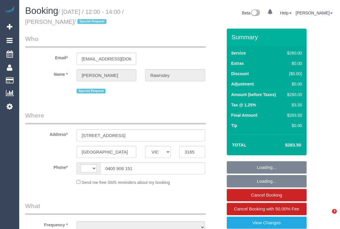
select select "VIC"
select select "object:340"
select select "string:stripe-pm_1RdQKR2GScqysDRV6IchxJnf"
select select "number:27"
select select "number:14"
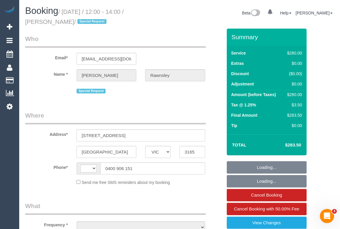
select select "number:19"
select select "number:25"
select select "number:33"
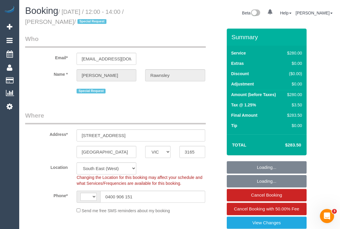
select select "object:491"
select select "string:AU"
select select "240"
select select "spot1"
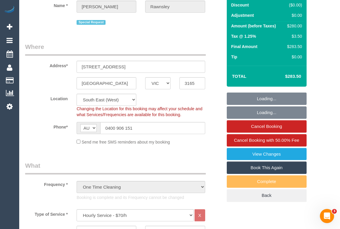
scroll to position [107, 0]
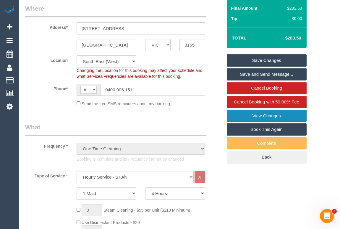
click at [262, 115] on link "View Changes" at bounding box center [267, 116] width 80 height 12
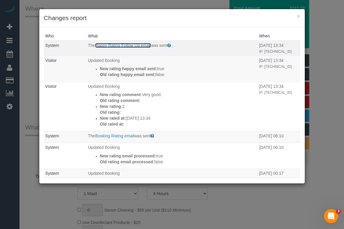
click at [139, 44] on link "Happy Rating Follow Up email" at bounding box center [123, 45] width 56 height 5
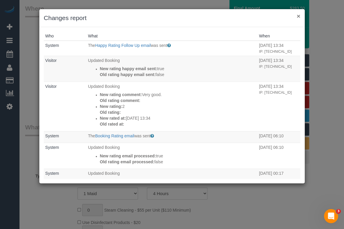
click at [299, 16] on button "×" at bounding box center [299, 16] width 4 height 6
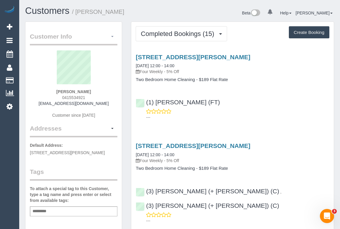
click at [112, 37] on button "button" at bounding box center [112, 36] width 10 height 9
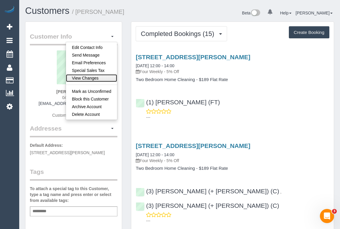
click at [87, 78] on link "View Changes" at bounding box center [91, 78] width 51 height 8
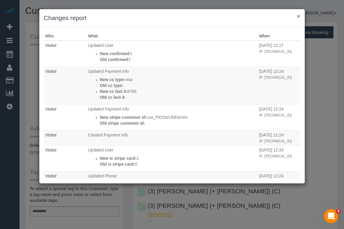
click at [297, 17] on button "×" at bounding box center [299, 16] width 4 height 6
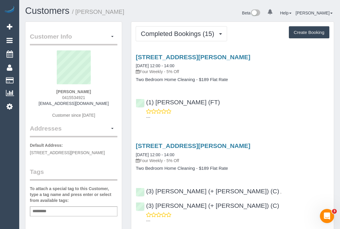
drag, startPoint x: 289, startPoint y: 89, endPoint x: 285, endPoint y: 95, distance: 6.5
click at [289, 89] on div "2212, 828 Whitehorse Road, Box Hill, VIC 3128 31/07/2025 12:00 - 14:00 Four Wee…" at bounding box center [232, 86] width 202 height 74
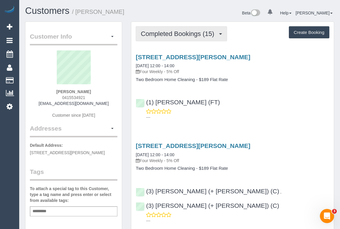
click at [176, 36] on span "Completed Bookings (15)" at bounding box center [179, 33] width 76 height 7
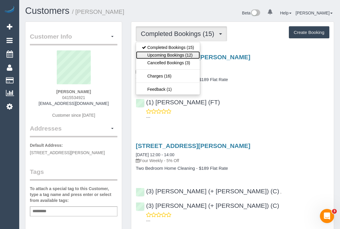
click at [169, 55] on link "Upcoming Bookings (12)" at bounding box center [168, 55] width 64 height 8
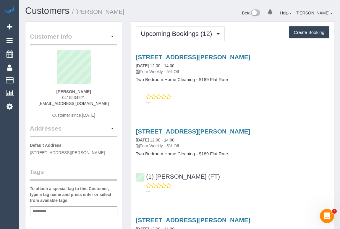
drag, startPoint x: 45, startPoint y: 103, endPoint x: 113, endPoint y: 104, distance: 67.0
click at [113, 104] on div "Wilton Chik 0415534921 wilton.chik2002@gmail.com Customer since 2024" at bounding box center [73, 88] width 87 height 74
copy link "wilton.chik2002@gmail.com"
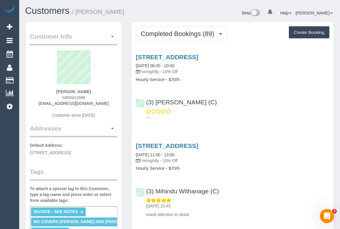
drag, startPoint x: 58, startPoint y: 97, endPoint x: 88, endPoint y: 98, distance: 30.1
click at [88, 98] on div "Elizabeth Lew 0409941686 ealew@live.co.uk Customer since 2022" at bounding box center [73, 88] width 87 height 74
copy span "0409941686"
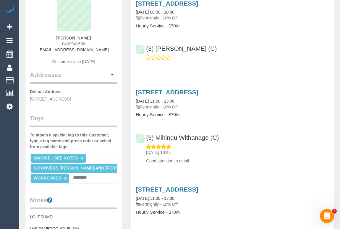
scroll to position [53, 0]
click at [53, 40] on div "Elizabeth Lew 0409941686 ealew@live.co.uk Customer since 2022" at bounding box center [73, 34] width 87 height 74
drag, startPoint x: 56, startPoint y: 44, endPoint x: 90, endPoint y: 43, distance: 33.7
click at [90, 43] on div "Elizabeth Lew 0409941686 ealew@live.co.uk Customer since 2022" at bounding box center [73, 34] width 87 height 74
copy span "0409941686"
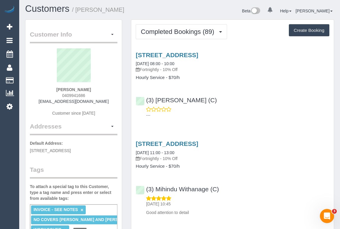
scroll to position [0, 0]
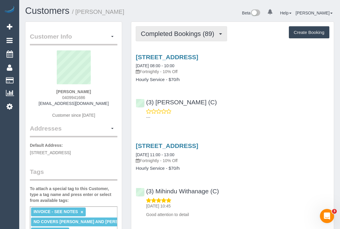
click at [169, 34] on span "Completed Bookings (89)" at bounding box center [179, 33] width 76 height 7
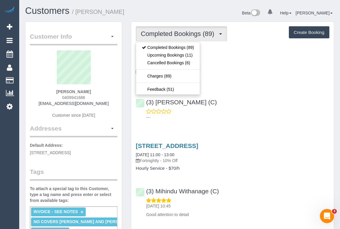
click at [258, 104] on div "(3) Harry Dhasmana (C) ---" at bounding box center [232, 107] width 202 height 27
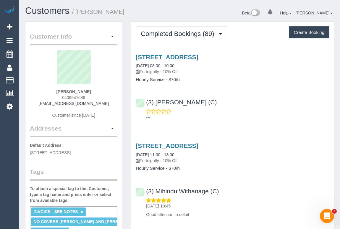
click at [207, 120] on div "61 Raleigh Street, Thornbury, VIC 3071 27/08/2025 08:00 - 10:00 Fortnightly - 1…" at bounding box center [232, 86] width 202 height 74
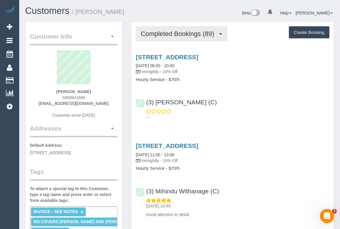
click at [187, 35] on span "Completed Bookings (89)" at bounding box center [179, 33] width 76 height 7
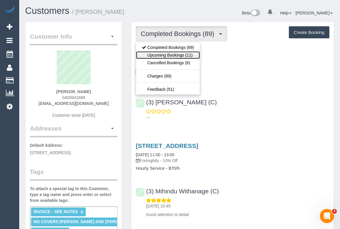
click at [185, 55] on link "Upcoming Bookings (11)" at bounding box center [168, 55] width 64 height 8
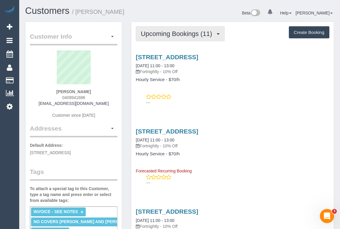
click at [176, 30] on span "Upcoming Bookings (11)" at bounding box center [178, 33] width 74 height 7
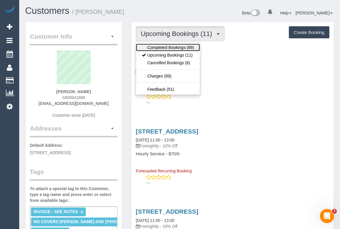
click at [174, 48] on link "Completed Bookings (89)" at bounding box center [168, 48] width 64 height 8
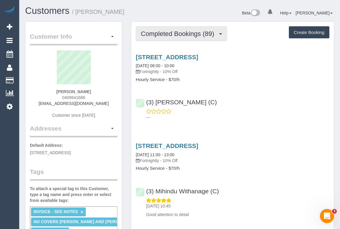
drag, startPoint x: 189, startPoint y: 35, endPoint x: 188, endPoint y: 46, distance: 11.1
click at [189, 35] on span "Completed Bookings (89)" at bounding box center [179, 33] width 76 height 7
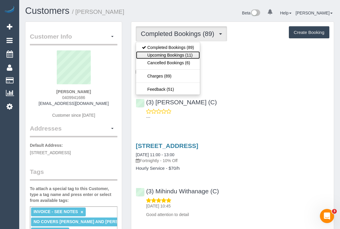
click at [183, 57] on link "Upcoming Bookings (11)" at bounding box center [168, 55] width 64 height 8
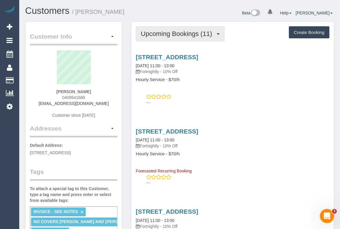
click at [176, 35] on span "Upcoming Bookings (11)" at bounding box center [178, 33] width 74 height 7
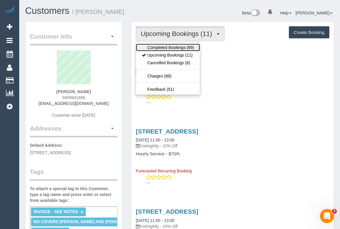
click at [176, 48] on link "Completed Bookings (89)" at bounding box center [168, 48] width 64 height 8
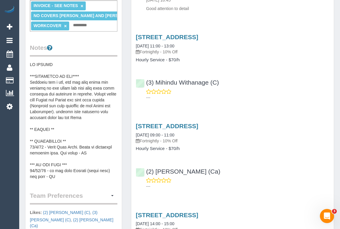
scroll to position [242, 0]
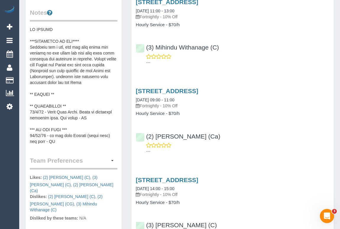
click at [74, 104] on pre at bounding box center [73, 86] width 87 height 118
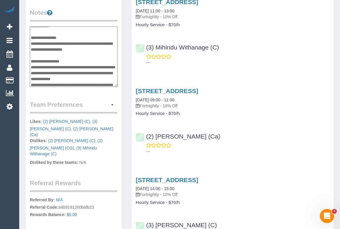
scroll to position [51, 0]
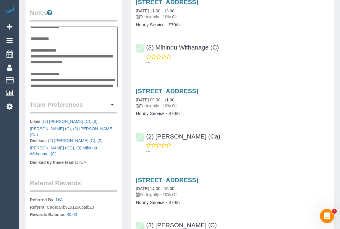
click at [74, 55] on textarea at bounding box center [74, 57] width 88 height 61
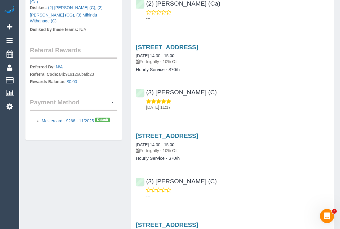
scroll to position [403, 0]
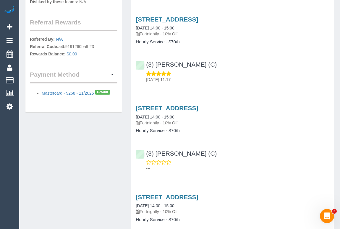
type textarea "**********"
drag, startPoint x: 221, startPoint y: 67, endPoint x: 146, endPoint y: 65, distance: 74.7
click at [146, 65] on div "(3) Damian Maynes (C) 01/07/2025 11:17" at bounding box center [232, 69] width 202 height 27
copy link "(3) Damian Maynes (C)"
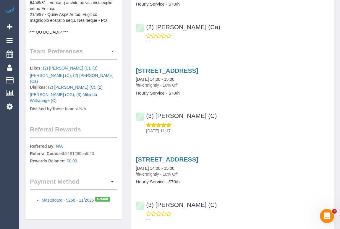
scroll to position [297, 0]
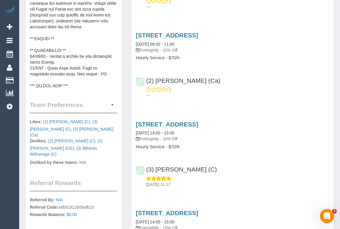
click at [77, 60] on pre at bounding box center [73, 30] width 87 height 118
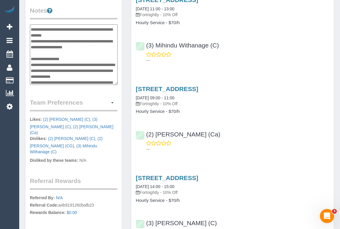
scroll to position [63, 0]
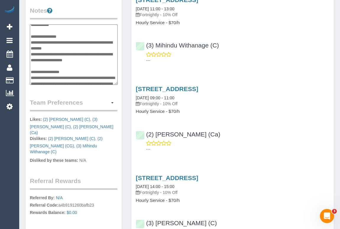
drag, startPoint x: 74, startPoint y: 53, endPoint x: 62, endPoint y: 53, distance: 12.4
click at [62, 53] on textarea at bounding box center [74, 55] width 88 height 61
type textarea "**********"
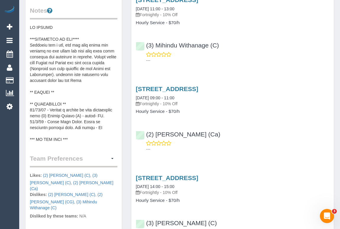
click at [295, 135] on div "(2) Suzi Belas (Ca) ---" at bounding box center [232, 139] width 202 height 27
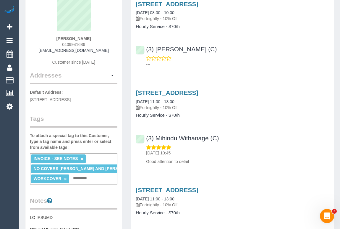
scroll to position [27, 0]
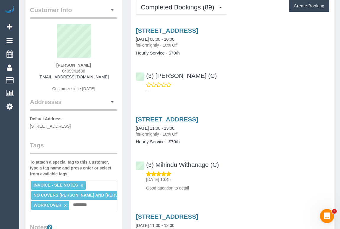
drag, startPoint x: 58, startPoint y: 66, endPoint x: 97, endPoint y: 65, distance: 39.0
click at [97, 65] on div "Elizabeth Lew 0409941686 ealew@live.co.uk Customer since 2022" at bounding box center [73, 61] width 87 height 74
copy strong "Elizabeth Lew"
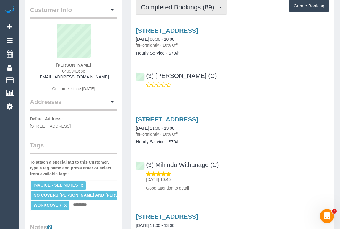
click at [188, 8] on span "Completed Bookings (89)" at bounding box center [179, 7] width 76 height 7
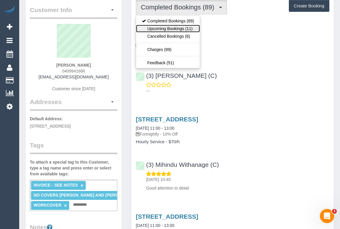
click at [177, 30] on link "Upcoming Bookings (11)" at bounding box center [168, 29] width 64 height 8
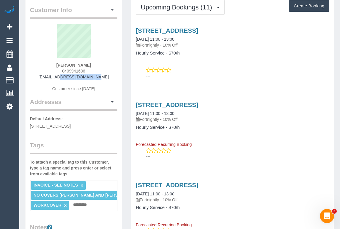
drag, startPoint x: 54, startPoint y: 77, endPoint x: 97, endPoint y: 77, distance: 43.1
click at [97, 77] on div "Elizabeth Lew 0409941686 ealew@live.co.uk Customer since 2022" at bounding box center [73, 61] width 87 height 74
copy link "ealew@live.co.uk"
click at [79, 205] on input "text" at bounding box center [81, 205] width 20 height 8
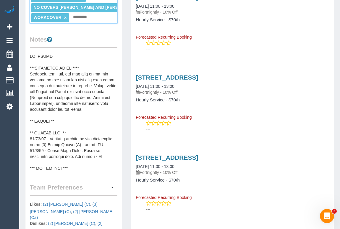
scroll to position [53, 0]
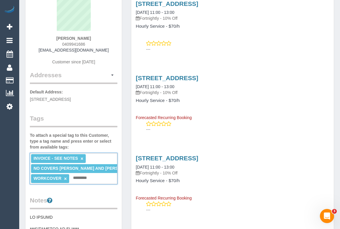
click at [81, 178] on input "text" at bounding box center [81, 179] width 20 height 8
type input "**********"
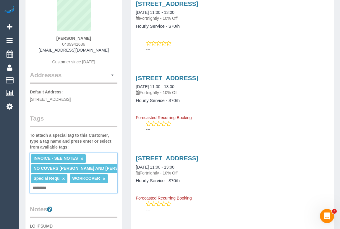
click at [62, 178] on link "×" at bounding box center [63, 179] width 3 height 5
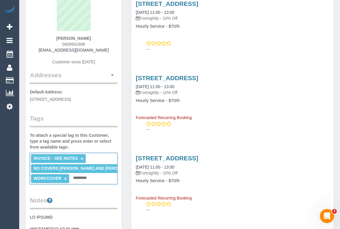
click at [73, 176] on input "text" at bounding box center [81, 179] width 20 height 8
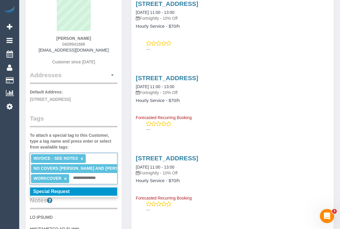
type input "**********"
click at [65, 192] on em "Special Request" at bounding box center [51, 191] width 37 height 5
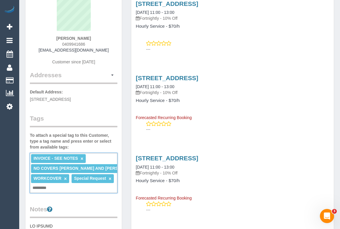
click at [242, 127] on p "---" at bounding box center [237, 130] width 183 height 6
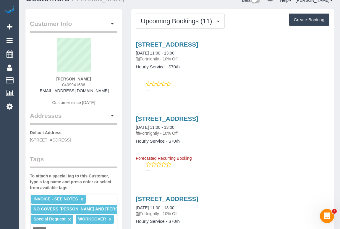
scroll to position [0, 0]
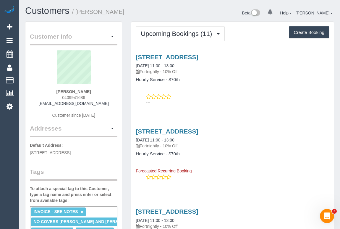
click at [232, 86] on div "61 Raleigh Street, Thornbury, VIC 3071 08/09/2025 11:00 - 13:00 Fortnightly - 1…" at bounding box center [232, 79] width 202 height 60
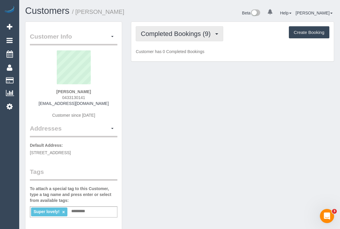
click at [186, 34] on span "Completed Bookings (9)" at bounding box center [177, 33] width 73 height 7
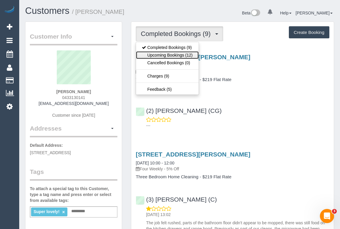
click at [179, 54] on link "Upcoming Bookings (12)" at bounding box center [167, 55] width 62 height 8
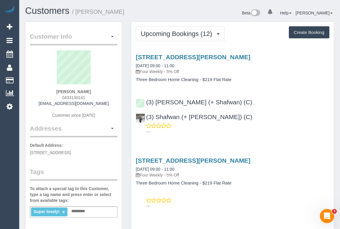
drag, startPoint x: 58, startPoint y: 97, endPoint x: 86, endPoint y: 132, distance: 44.4
click at [91, 96] on div "Thomas Peskett 0433130141 tjpeskett@gmail.com Customer since 2018" at bounding box center [73, 88] width 87 height 74
copy span "0433130141"
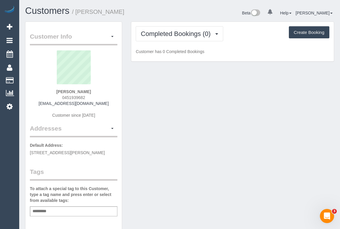
drag, startPoint x: 58, startPoint y: 98, endPoint x: 94, endPoint y: 100, distance: 35.8
click at [94, 100] on div "[PERSON_NAME] 0451939682 [EMAIL_ADDRESS][DOMAIN_NAME] Customer since [DATE]" at bounding box center [73, 88] width 87 height 74
copy span "0451939682"
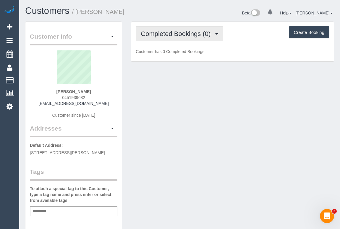
click at [177, 27] on button "Completed Bookings (0)" at bounding box center [179, 33] width 87 height 15
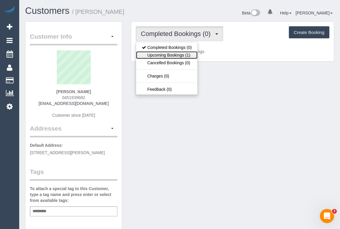
click at [178, 56] on link "Upcoming Bookings (1)" at bounding box center [166, 55] width 61 height 8
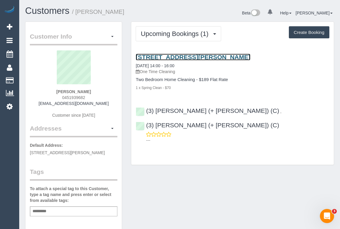
click at [183, 56] on link "[STREET_ADDRESS][PERSON_NAME]" at bounding box center [193, 57] width 114 height 7
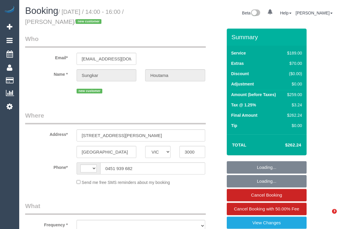
select select "VIC"
select select "string:AU"
select select "string:stripe-pm_1RwfDJ2GScqysDRVYR71leKm"
select select "object:662"
select select "number:28"
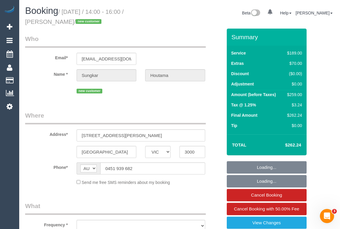
select select "number:15"
select select "number:20"
select select "number:25"
select select "number:33"
select select "number:13"
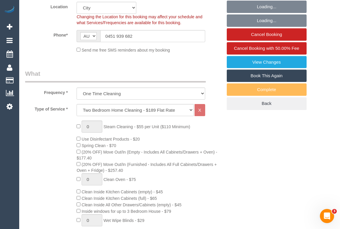
select select "object:1229"
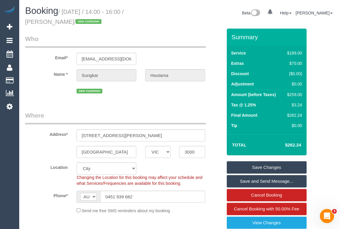
click at [165, 44] on legend "Who" at bounding box center [115, 41] width 180 height 13
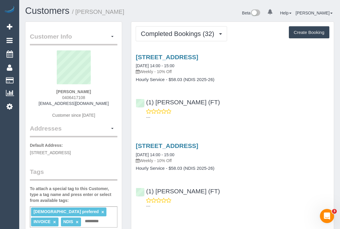
click at [245, 109] on div "---" at bounding box center [232, 115] width 193 height 12
drag, startPoint x: 251, startPoint y: 103, endPoint x: 256, endPoint y: 103, distance: 5.0
click at [252, 101] on div "(1) Sarah Slattery (FT) ---" at bounding box center [232, 107] width 202 height 27
drag, startPoint x: 83, startPoint y: 99, endPoint x: 90, endPoint y: 99, distance: 7.1
click at [90, 99] on div "Phoebe Lin 0406417108 phoebelin16967@gmail.com Customer since 2024" at bounding box center [73, 88] width 87 height 74
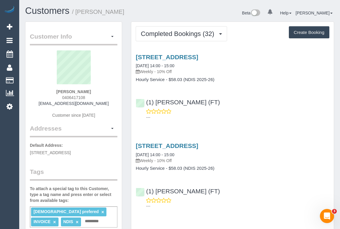
copy span "0406417108"
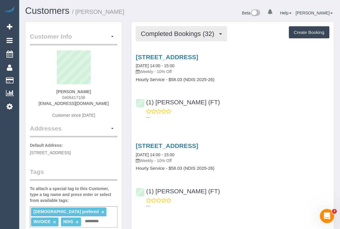
click at [184, 36] on span "Completed Bookings (32)" at bounding box center [179, 33] width 76 height 7
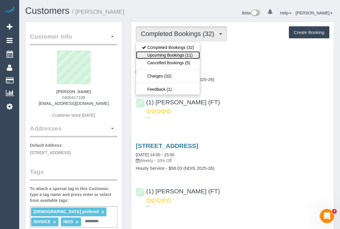
click at [173, 56] on link "Upcoming Bookings (11)" at bounding box center [168, 55] width 64 height 8
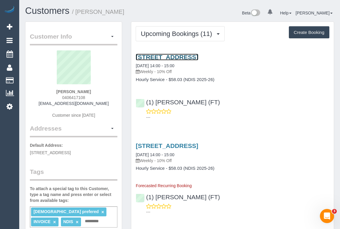
click at [188, 56] on link "18 Dawnview Crescent, Roxburgh Park, VIC 3064" at bounding box center [167, 57] width 62 height 7
drag, startPoint x: 76, startPoint y: 152, endPoint x: 180, endPoint y: 177, distance: 107.8
click at [71, 153] on span "18 Dawnview Crescent, Roxburgh Park, VIC 3064" at bounding box center [50, 153] width 41 height 5
copy span "Roxburgh Park"
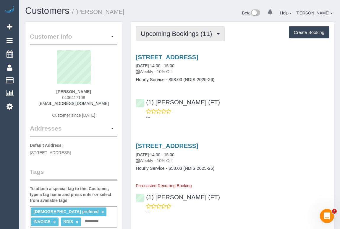
drag, startPoint x: 179, startPoint y: 35, endPoint x: 171, endPoint y: 71, distance: 36.6
click at [179, 35] on span "Upcoming Bookings (11)" at bounding box center [178, 33] width 74 height 7
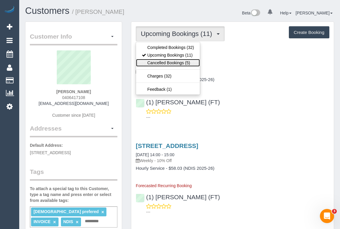
click at [163, 64] on link "Cancelled Bookings (5)" at bounding box center [168, 63] width 64 height 8
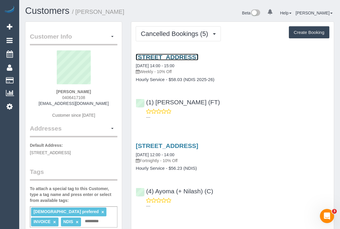
click at [198, 57] on link "18 Dawnview Crescent, Roxburgh Park, VIC 3064" at bounding box center [167, 57] width 62 height 7
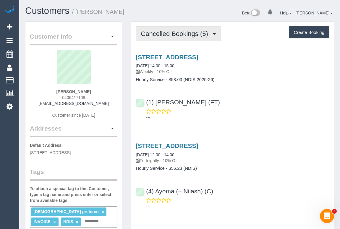
click at [166, 29] on button "Cancelled Bookings (5)" at bounding box center [178, 33] width 85 height 15
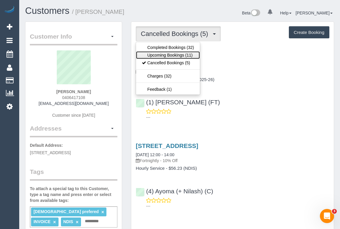
click at [164, 54] on link "Upcoming Bookings (11)" at bounding box center [168, 55] width 64 height 8
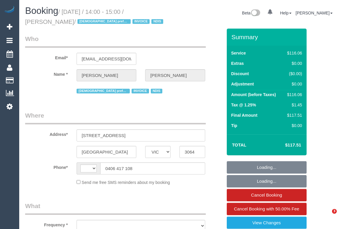
select select "VIC"
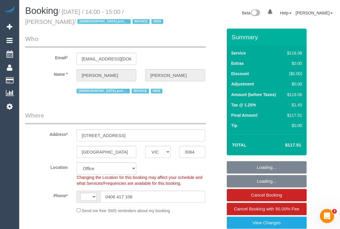
select select "object:540"
select select "string:AU"
select select "number:30"
select select "number:14"
select select "number:19"
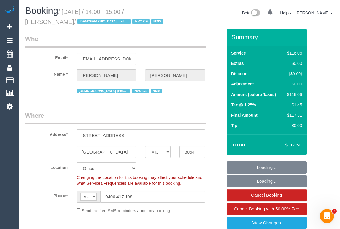
select select "number:22"
select select "number:34"
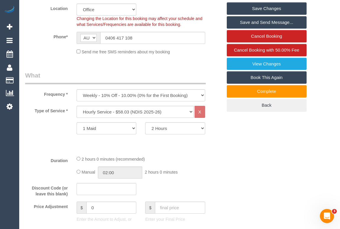
scroll to position [161, 0]
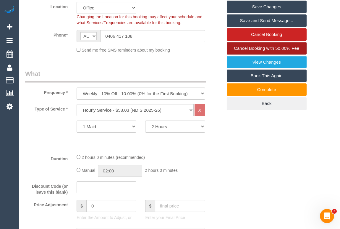
click at [274, 49] on span "Cancel Booking with 50.00% Fee" at bounding box center [266, 48] width 65 height 5
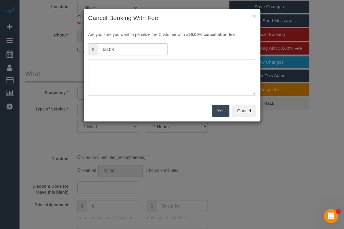
click at [124, 72] on textarea at bounding box center [172, 78] width 168 height 36
type textarea "No access - OM"
click at [220, 112] on button "Yes" at bounding box center [220, 111] width 17 height 12
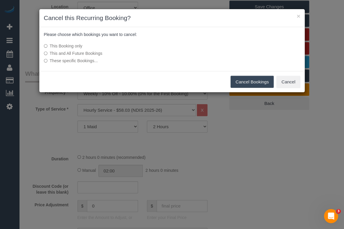
click at [245, 83] on button "Cancel Bookings" at bounding box center [251, 82] width 43 height 12
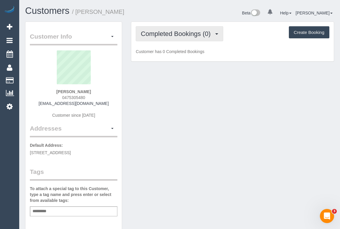
click at [182, 35] on span "Completed Bookings (0)" at bounding box center [177, 33] width 73 height 7
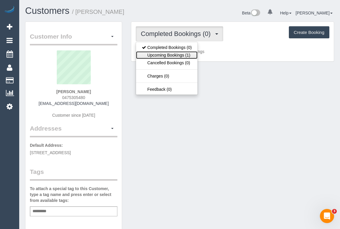
click at [175, 52] on link "Upcoming Bookings (1)" at bounding box center [166, 55] width 61 height 8
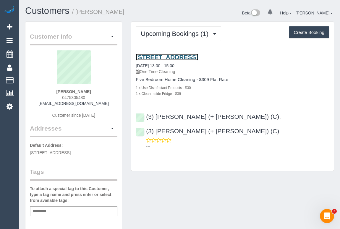
click at [184, 56] on link "[STREET_ADDRESS]" at bounding box center [167, 57] width 62 height 7
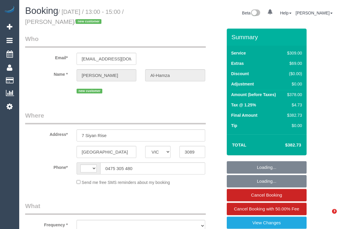
select select "VIC"
select select "string:stripe-pm_1S00fR2GScqysDRVQanNB4ba"
select select "number:28"
select select "number:14"
select select "number:18"
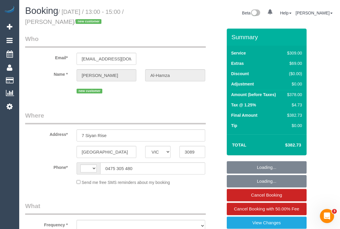
select select "number:22"
select select "number:35"
select select "number:12"
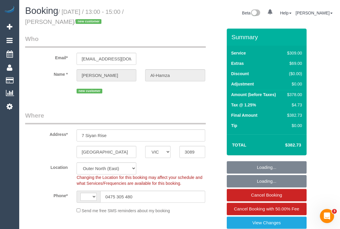
select select "string:AU"
select select "object:1122"
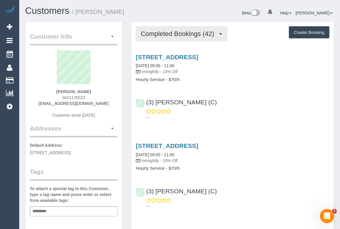
click at [181, 32] on span "Completed Bookings (42)" at bounding box center [179, 33] width 76 height 7
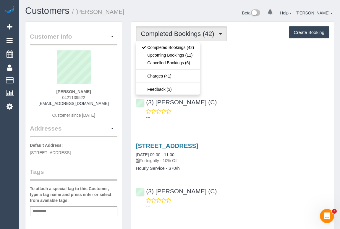
click at [235, 92] on div "[STREET_ADDRESS] [DATE] 09:00 - 11:00 Fortnightly - 10% Off Hourly Service - $7…" at bounding box center [232, 86] width 202 height 74
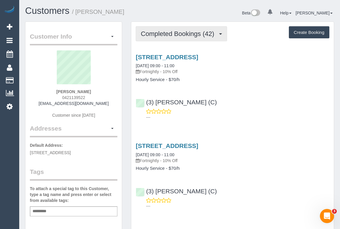
click at [188, 30] on span "Completed Bookings (42)" at bounding box center [179, 33] width 76 height 7
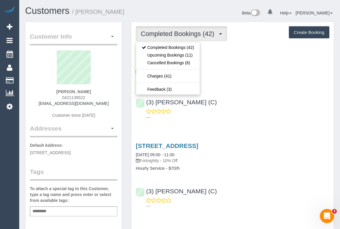
click at [241, 96] on div "(3) Imanuil Afiuo (C) ---" at bounding box center [232, 107] width 202 height 27
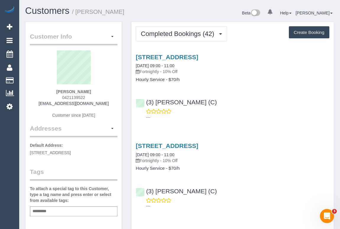
click at [222, 89] on div "1705/25 Coventry Street, 1705, Southbank, VIC 3006 27/08/2025 09:00 - 11:00 For…" at bounding box center [232, 86] width 202 height 74
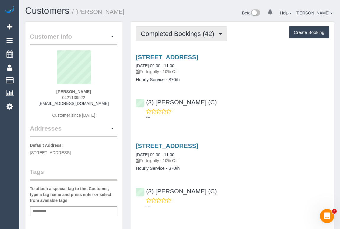
click at [180, 35] on span "Completed Bookings (42)" at bounding box center [179, 33] width 76 height 7
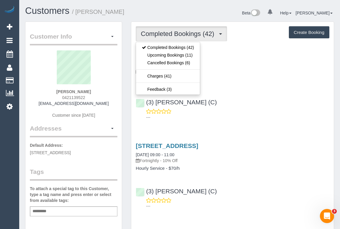
drag, startPoint x: 234, startPoint y: 93, endPoint x: 223, endPoint y: 84, distance: 13.9
click at [234, 93] on div "1705/25 Coventry Street, 1705, Southbank, VIC 3006 27/08/2025 09:00 - 11:00 For…" at bounding box center [232, 86] width 202 height 74
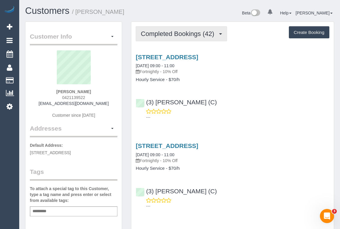
click at [171, 35] on span "Completed Bookings (42)" at bounding box center [179, 33] width 76 height 7
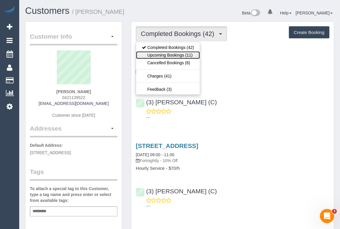
click at [174, 56] on link "Upcoming Bookings (11)" at bounding box center [168, 55] width 64 height 8
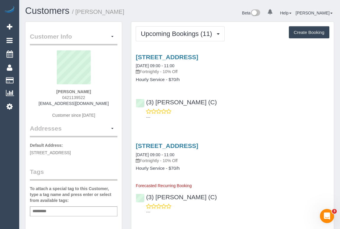
click at [224, 88] on div "1705/25 Coventry Street, 1705, Southbank, VIC 3006 10/09/2025 09:00 - 11:00 For…" at bounding box center [232, 86] width 202 height 74
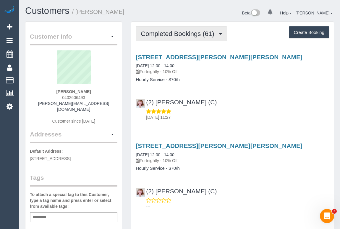
click at [191, 33] on span "Completed Bookings (61)" at bounding box center [179, 33] width 76 height 7
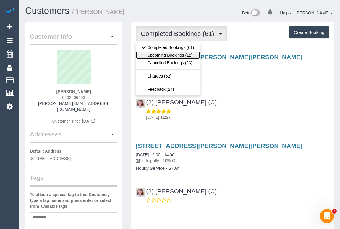
click at [183, 54] on link "Upcoming Bookings (12)" at bounding box center [168, 55] width 64 height 8
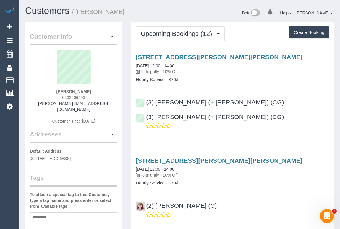
click at [265, 76] on div "[STREET_ADDRESS][PERSON_NAME][PERSON_NAME] [DATE] 12:00 - 14:00 Fortnightly - 1…" at bounding box center [232, 68] width 202 height 29
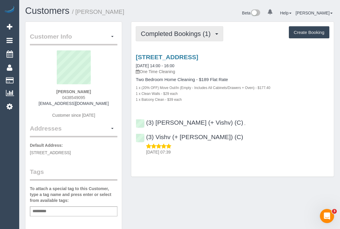
click at [186, 33] on span "Completed Bookings (1)" at bounding box center [177, 33] width 73 height 7
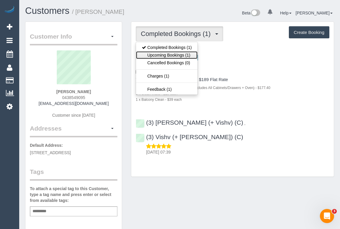
click at [165, 54] on link "Upcoming Bookings (1)" at bounding box center [166, 55] width 61 height 8
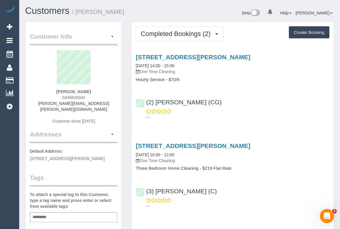
click at [255, 109] on div "---" at bounding box center [232, 115] width 193 height 12
click at [274, 110] on div "---" at bounding box center [232, 115] width 193 height 12
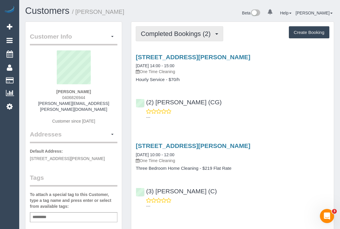
click at [149, 33] on span "Completed Bookings (2)" at bounding box center [177, 33] width 73 height 7
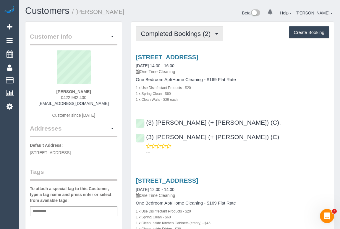
click at [161, 34] on span "Completed Bookings (2)" at bounding box center [177, 33] width 73 height 7
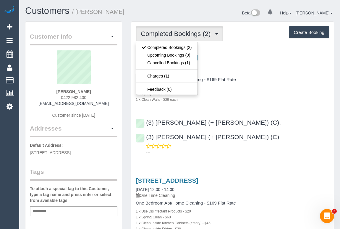
click at [241, 83] on div "One Bedroom Apt/Home Cleaning - $169 Flat Rate 1 x Use Disinfectant Products - …" at bounding box center [232, 89] width 193 height 25
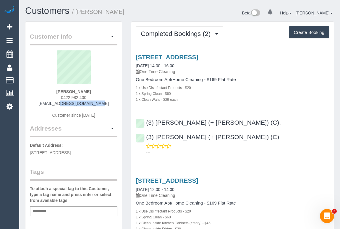
drag, startPoint x: 49, startPoint y: 104, endPoint x: 95, endPoint y: 104, distance: 45.8
click at [95, 104] on div "Jake Wilson 0422 982 400 upworld@gmail.com Customer since 2025" at bounding box center [73, 88] width 87 height 74
copy link "upworld@gmail.com"
click at [239, 95] on div "1 x Spring Clean - $60" at bounding box center [232, 94] width 193 height 6
drag, startPoint x: 51, startPoint y: 103, endPoint x: 97, endPoint y: 103, distance: 45.5
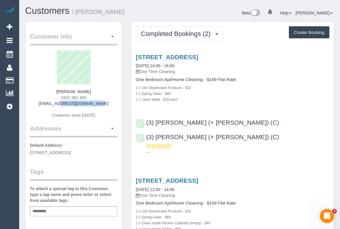
click at [97, 103] on div "Jake Wilson 0422 982 400 upworld@gmail.com Customer since 2025" at bounding box center [73, 88] width 87 height 74
copy link "upworld@gmail.com"
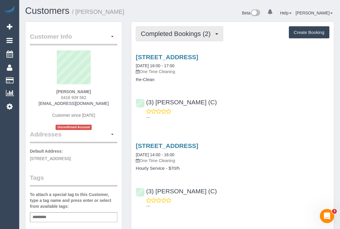
click at [167, 34] on span "Completed Bookings (2)" at bounding box center [177, 33] width 73 height 7
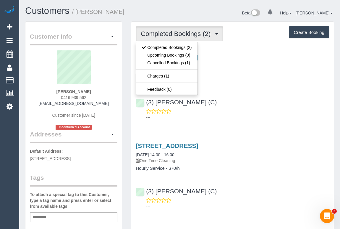
click at [243, 88] on div "[STREET_ADDRESS] [DATE] 16:00 - 17:00 One Time Cleaning Re-Clean (3) [PERSON_NA…" at bounding box center [232, 86] width 202 height 74
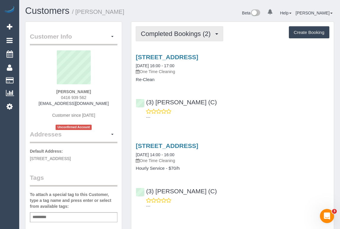
click at [167, 33] on span "Completed Bookings (2)" at bounding box center [177, 33] width 73 height 7
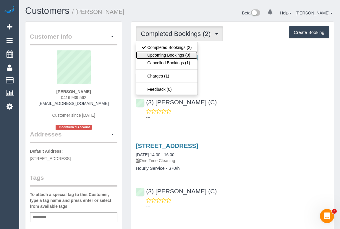
click at [165, 53] on link "Upcoming Bookings (0)" at bounding box center [166, 55] width 61 height 8
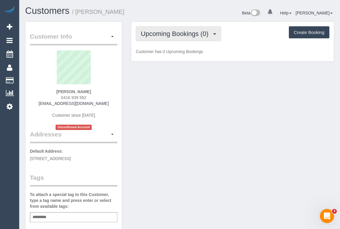
click at [173, 37] on span "Upcoming Bookings (0)" at bounding box center [176, 33] width 71 height 7
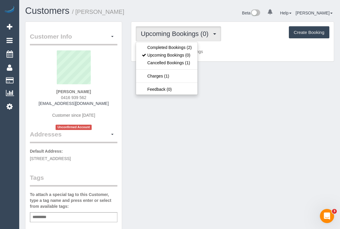
click at [233, 103] on div "Customer Info Edit Contact Info Send Message Email Preferences Special Sales Ta…" at bounding box center [179, 226] width 317 height 408
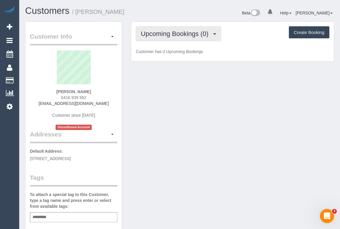
click at [173, 35] on span "Upcoming Bookings (0)" at bounding box center [176, 33] width 71 height 7
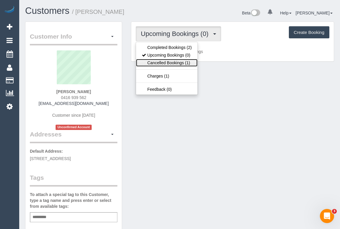
click at [165, 63] on link "Cancelled Bookings (1)" at bounding box center [166, 63] width 61 height 8
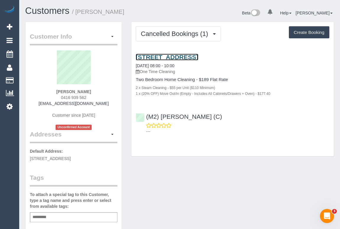
click at [198, 57] on link "[STREET_ADDRESS]" at bounding box center [167, 57] width 62 height 7
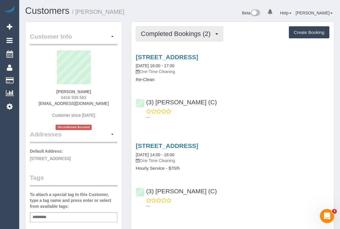
click at [177, 35] on span "Completed Bookings (2)" at bounding box center [177, 33] width 73 height 7
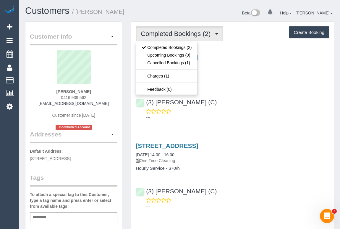
click at [241, 103] on div "(3) Damian Maynes (C) ---" at bounding box center [232, 107] width 202 height 27
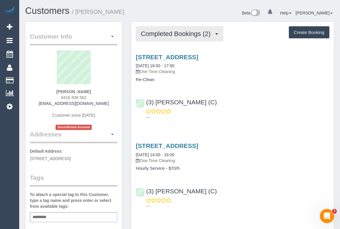
click at [175, 34] on span "Completed Bookings (2)" at bounding box center [177, 33] width 73 height 7
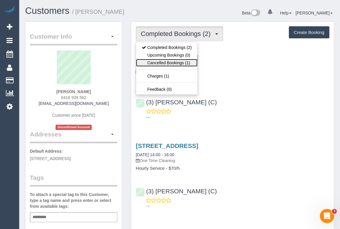
click at [167, 63] on link "Cancelled Bookings (1)" at bounding box center [166, 63] width 61 height 8
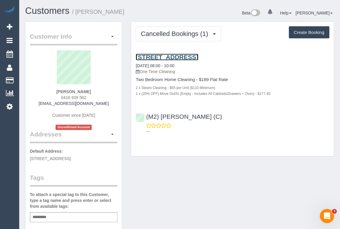
click at [198, 57] on link "[STREET_ADDRESS]" at bounding box center [167, 57] width 62 height 7
click at [269, 75] on div "38a Setani Crescent, Heidelberg West, VIC 3081 30/08/2025 08:00 - 10:00 One Tim…" at bounding box center [232, 75] width 202 height 43
